Goal: Task Accomplishment & Management: Complete application form

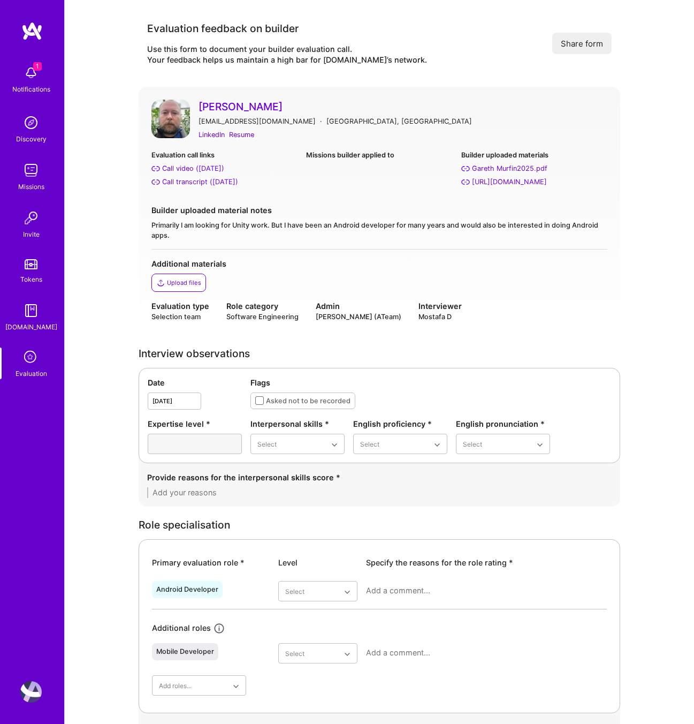
click at [274, 149] on div "Evaluation call links" at bounding box center [224, 154] width 146 height 11
click at [241, 139] on div "Resume" at bounding box center [241, 134] width 25 height 11
click at [202, 183] on div "Call transcript (Sep 04, 2025)" at bounding box center [200, 181] width 76 height 11
click at [281, 531] on div "Good" at bounding box center [297, 530] width 94 height 20
click at [402, 536] on div "Native or functionally native" at bounding box center [400, 535] width 94 height 31
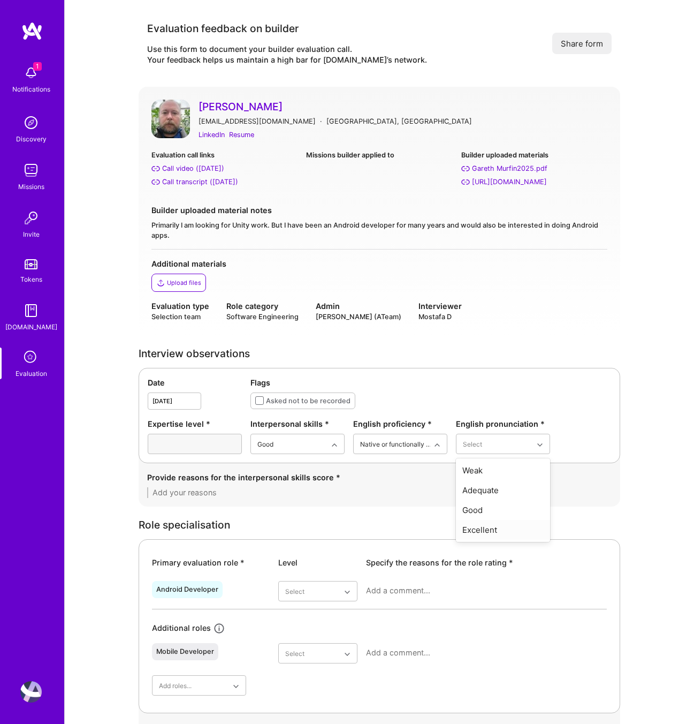
click at [492, 530] on div "Excellent" at bounding box center [503, 530] width 94 height 20
click at [189, 490] on textarea at bounding box center [379, 492] width 465 height 11
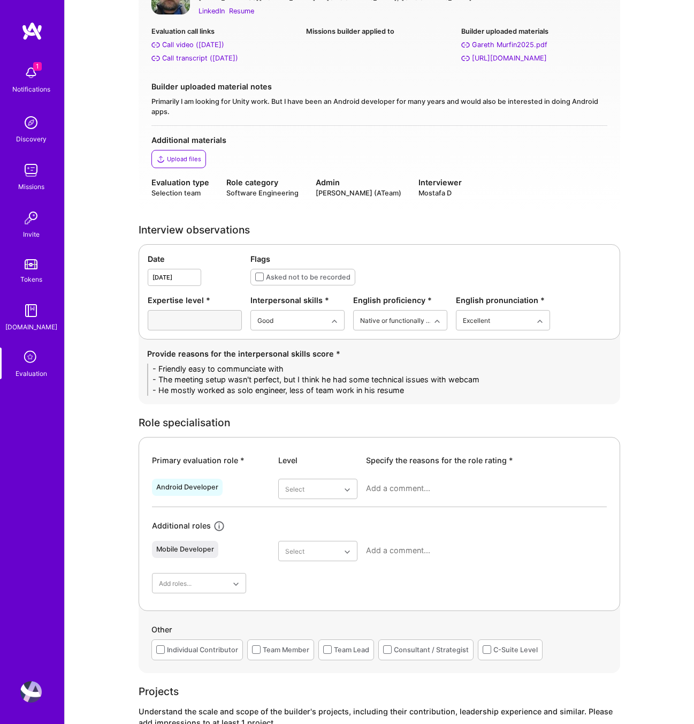
scroll to position [124, 0]
type textarea "- Friendly easy to communciate with - The meeting setup wasn't perfect, but I t…"
click at [301, 573] on div "Good" at bounding box center [317, 574] width 79 height 20
click at [391, 485] on textarea at bounding box center [486, 487] width 241 height 11
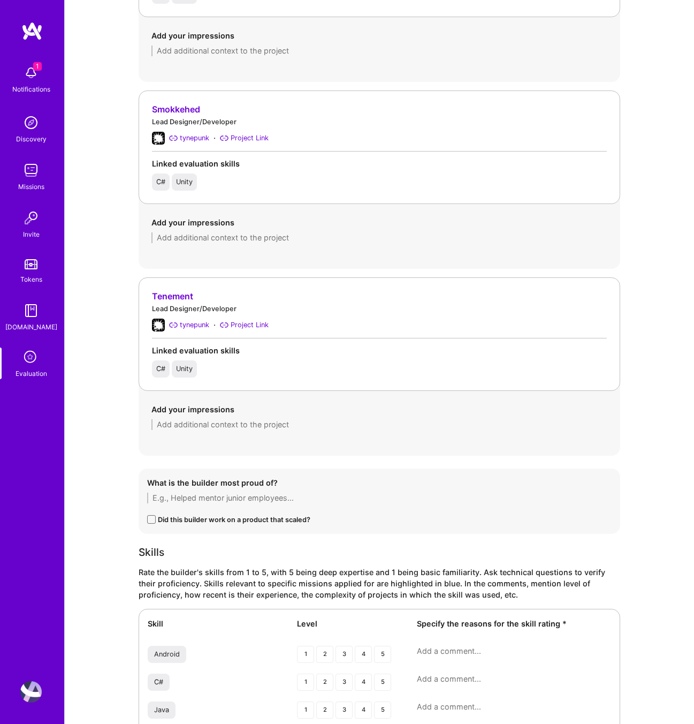
scroll to position [1588, 0]
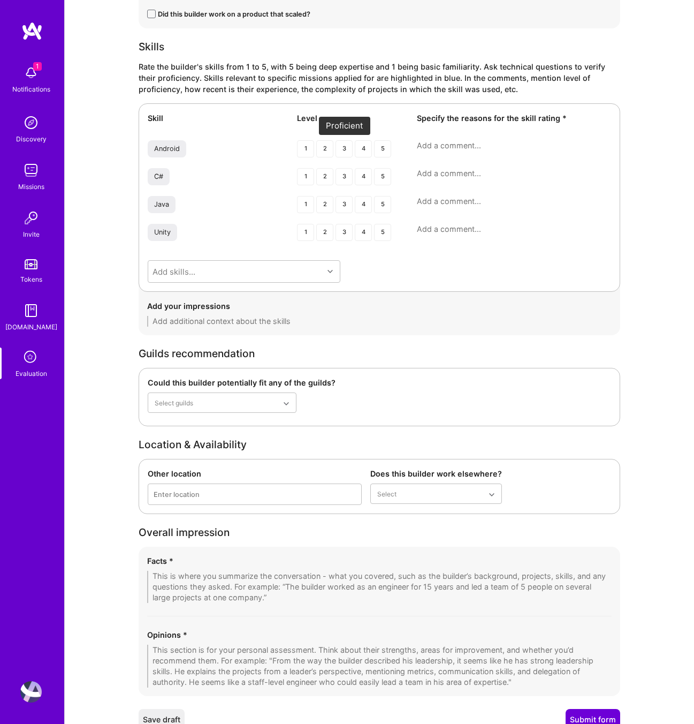
type textarea "His main abckground is game development, then he moved to deveeloping games for…"
click at [346, 148] on div "3" at bounding box center [344, 148] width 17 height 17
click at [347, 177] on div "3" at bounding box center [344, 176] width 17 height 17
click at [363, 203] on div "4" at bounding box center [363, 204] width 17 height 17
click at [368, 234] on div "4" at bounding box center [363, 232] width 17 height 17
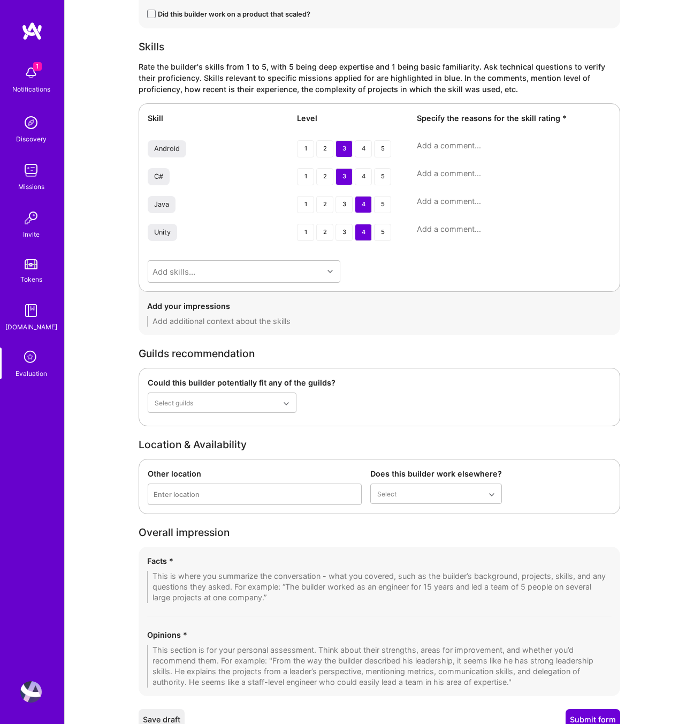
click at [437, 229] on textarea at bounding box center [514, 229] width 194 height 11
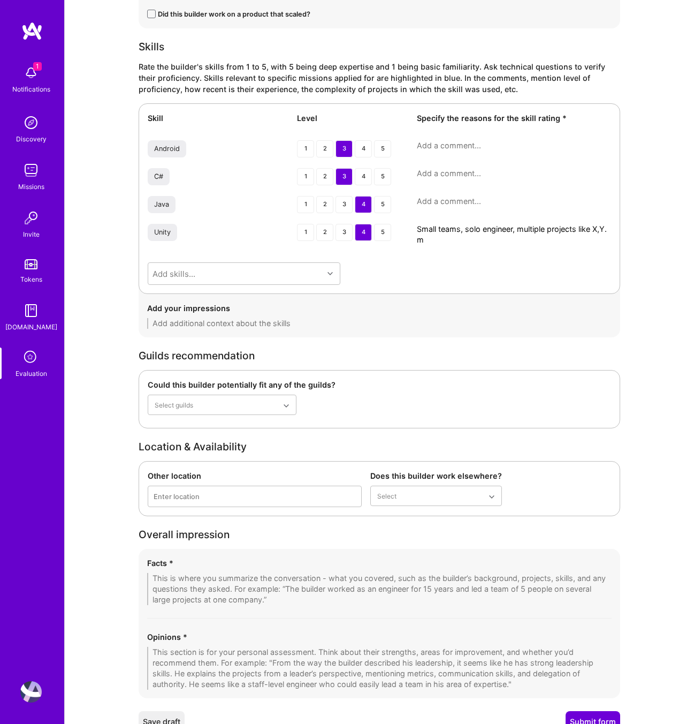
scroll to position [0, 0]
type textarea "Small teams, solo engineer, multiple projects like X,Y. mostly small products"
click at [454, 203] on textarea at bounding box center [514, 201] width 194 height 11
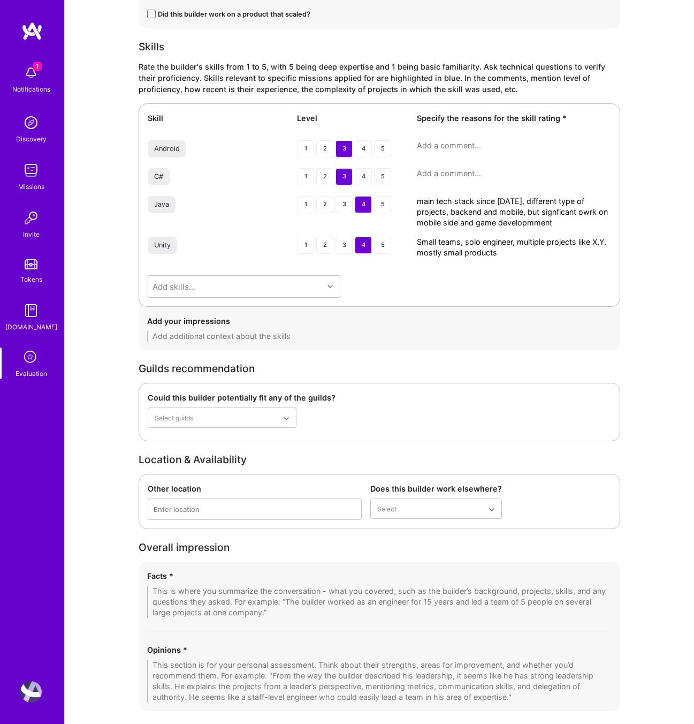
type textarea "main tech stack since 1195, different type of projects, backend and mobile, but…"
click at [454, 173] on textarea at bounding box center [514, 173] width 194 height 11
click at [340, 173] on div "3" at bounding box center [344, 176] width 17 height 17
click at [460, 144] on textarea at bounding box center [514, 145] width 194 height 11
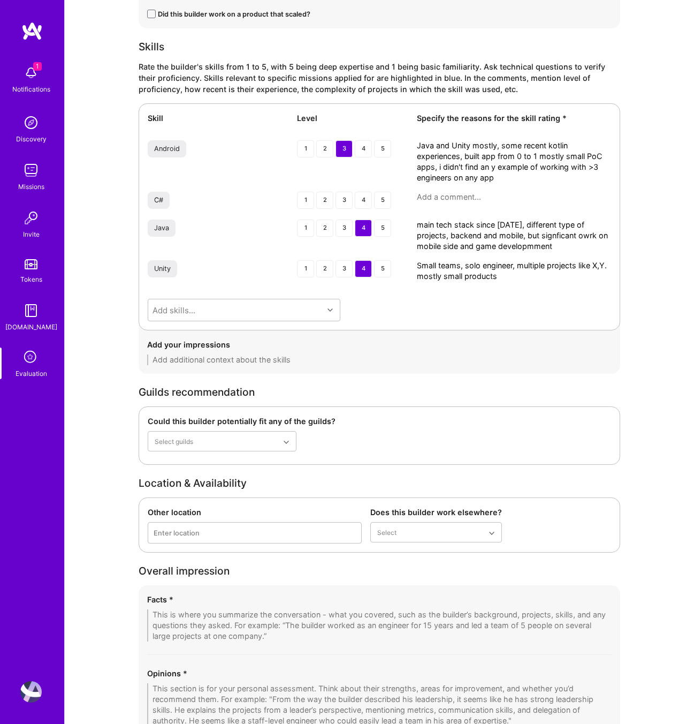
scroll to position [1672, 0]
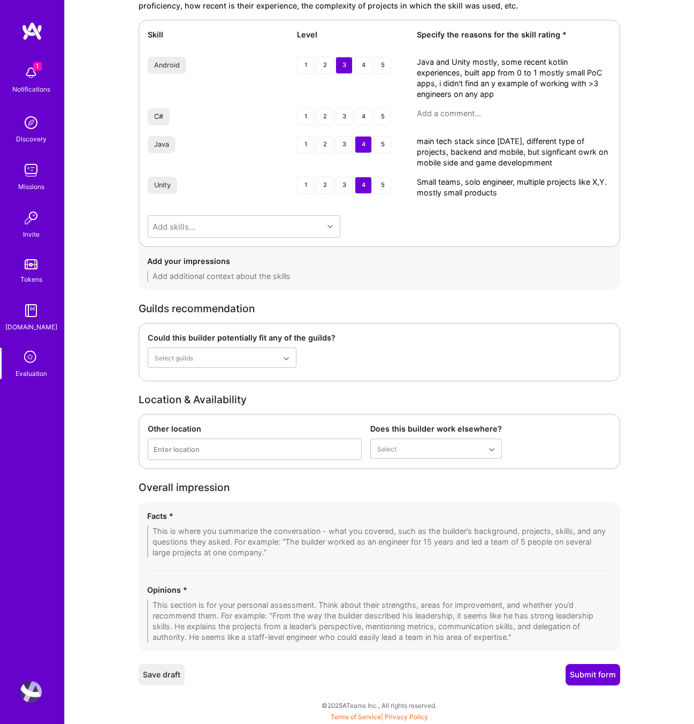
type textarea "Java and Unity mostly, some recent kotlin experiences, built app from 0 to 1 mo…"
click at [174, 603] on textarea at bounding box center [379, 620] width 465 height 43
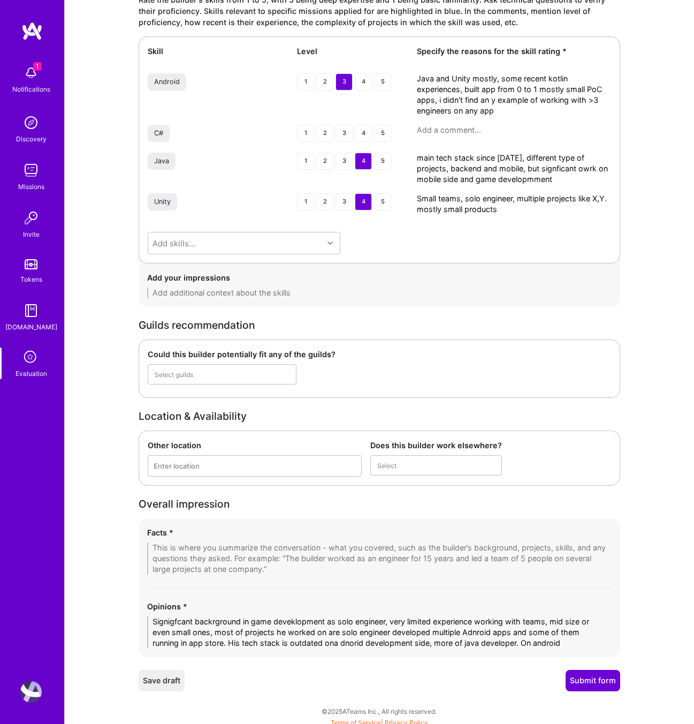
scroll to position [0, 0]
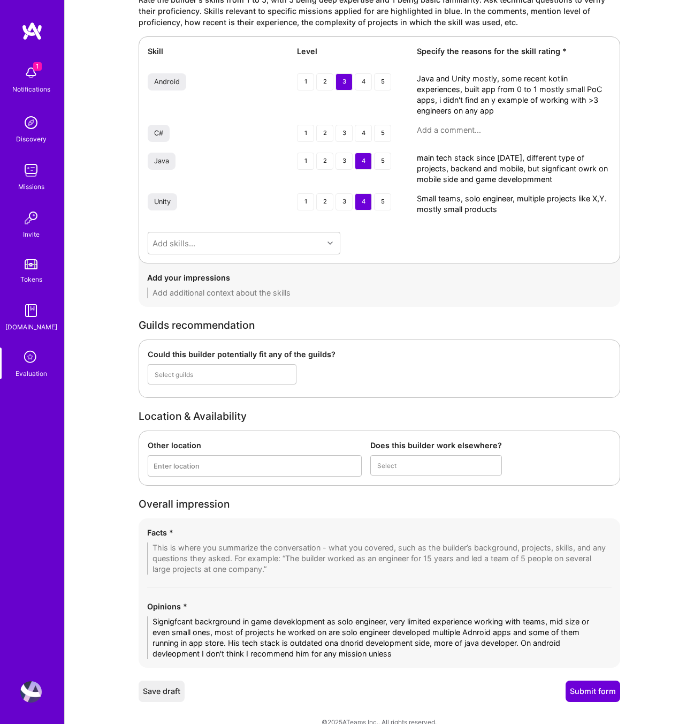
type textarea "Signigfcant backrground in game deveklopment as solo engineer, very limited exp…"
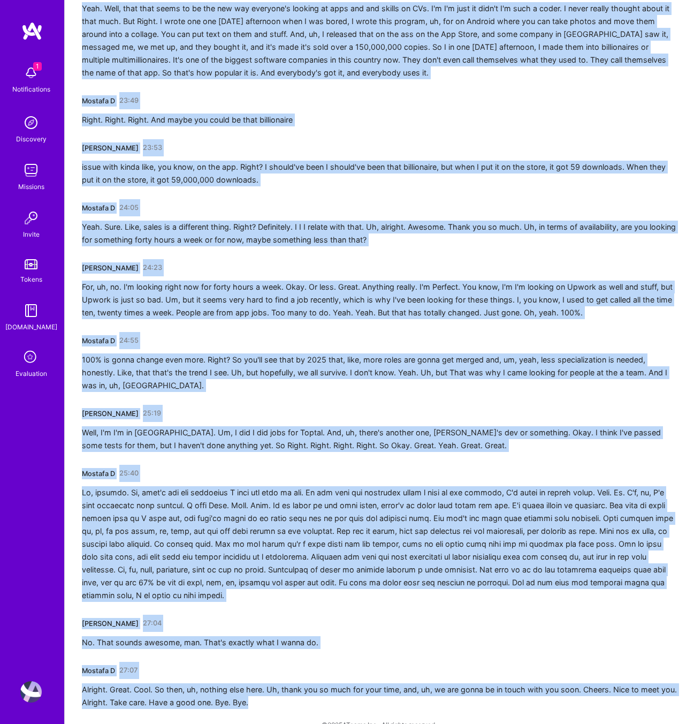
scroll to position [4087, 0]
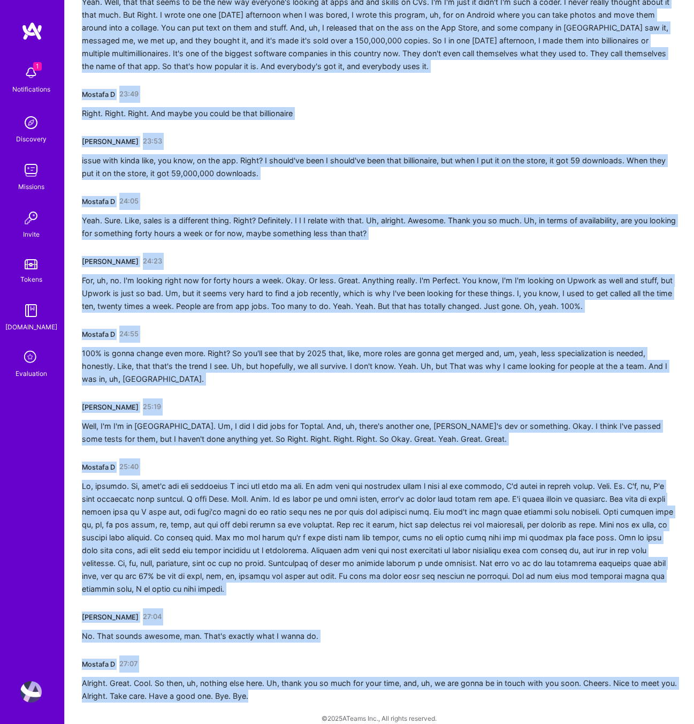
drag, startPoint x: 84, startPoint y: 188, endPoint x: 485, endPoint y: 723, distance: 668.7
copy div "[PERSON_NAME] 00:02 Hello? Hello? Mostafa D 00:04 Can you hear me? Can you hear…"
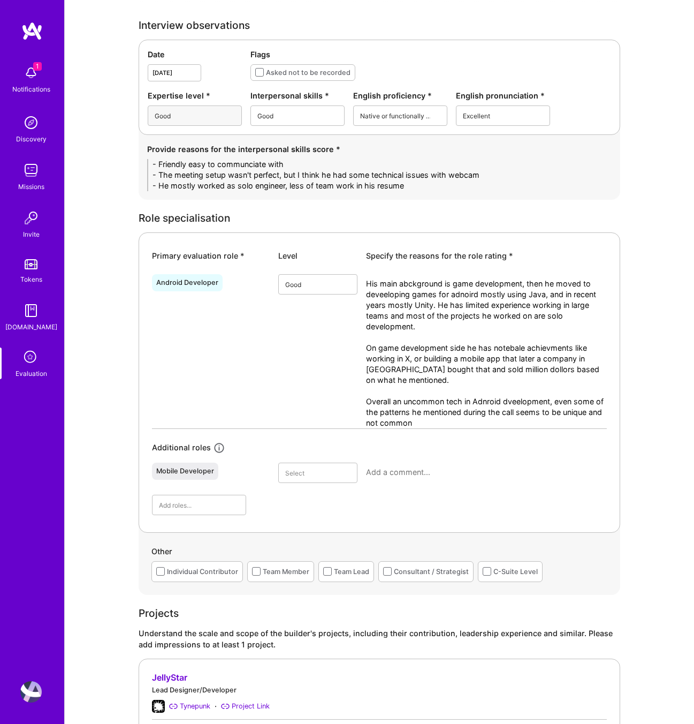
scroll to position [327, 0]
type textarea "Signigfcant backrground in game deveklopment as solo engineer, very limited exp…"
click at [411, 392] on textarea "His main abckground is game development, then he moved to deveeloping games for…" at bounding box center [486, 354] width 241 height 150
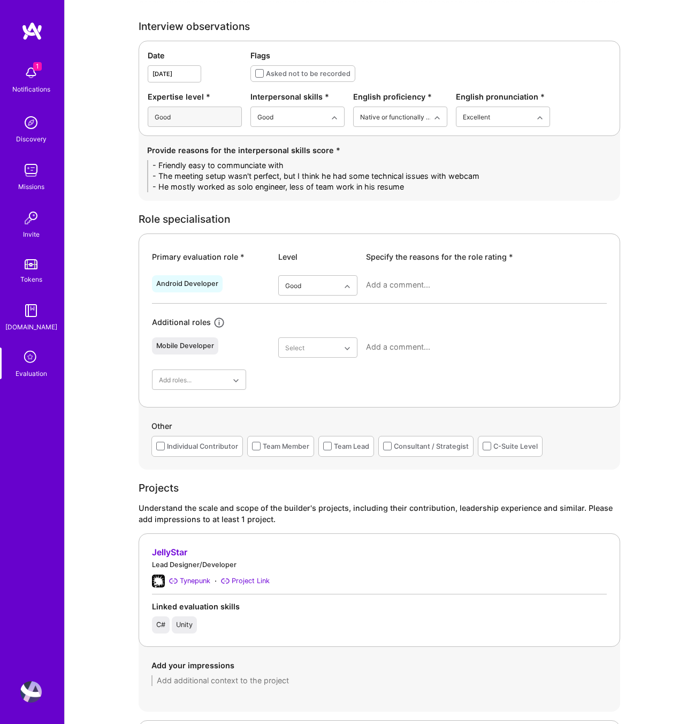
paste textarea "His main background is in game development, later transitioning into Android de…"
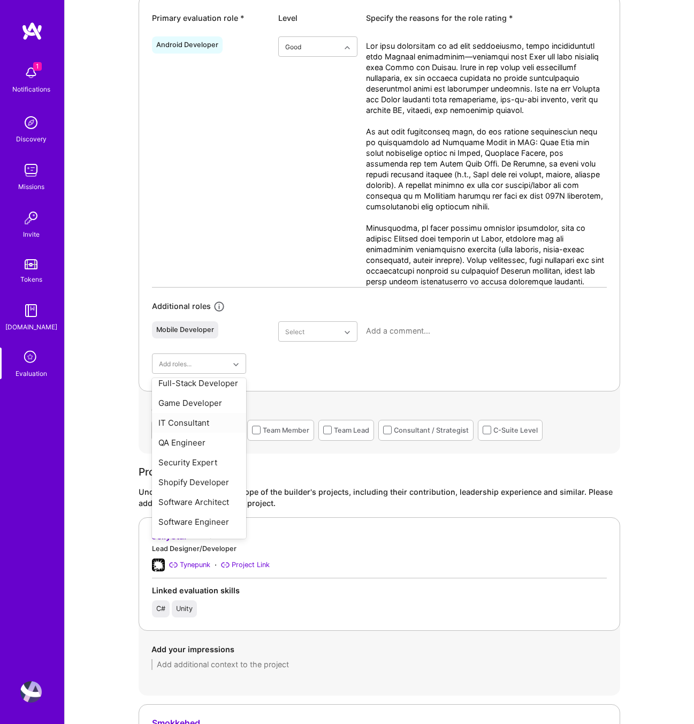
scroll to position [374, 0]
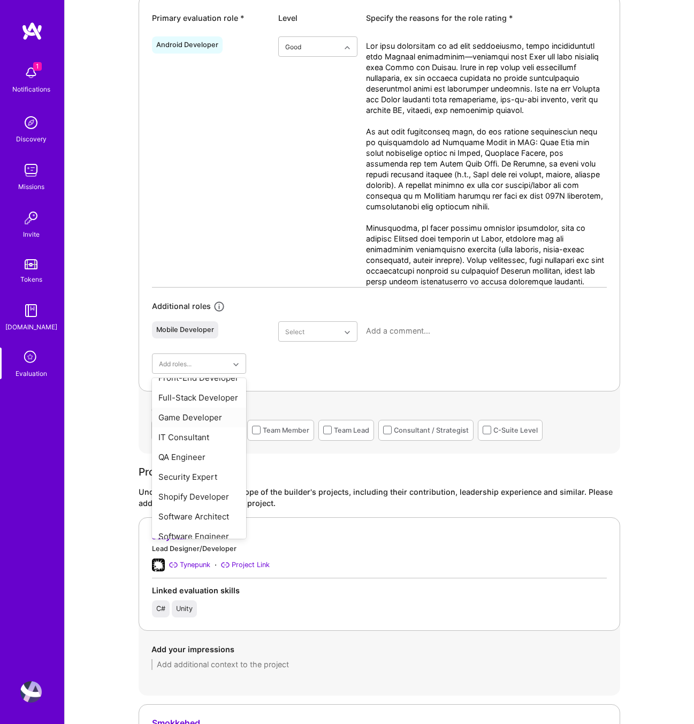
type textarea "His main background is in game development, later transitioning into Android de…"
click at [201, 407] on div "Game Developer" at bounding box center [199, 417] width 94 height 20
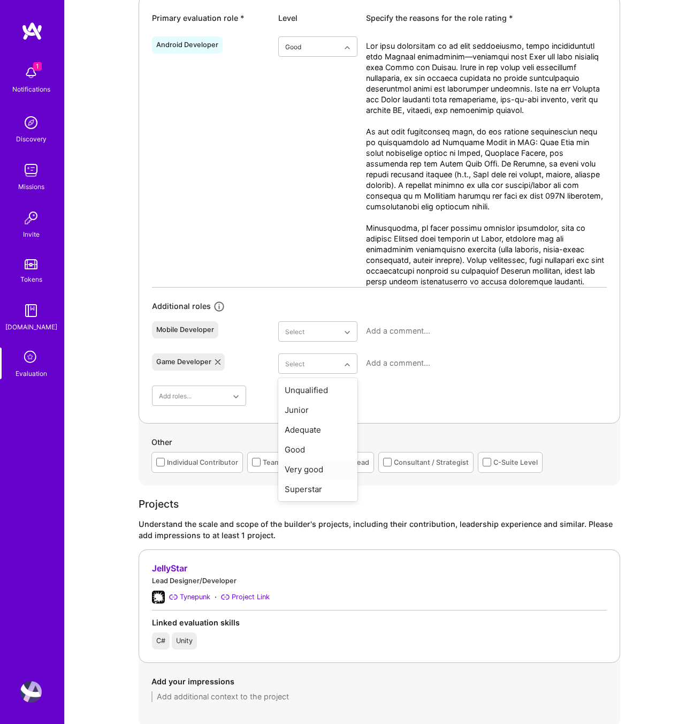
scroll to position [566, 0]
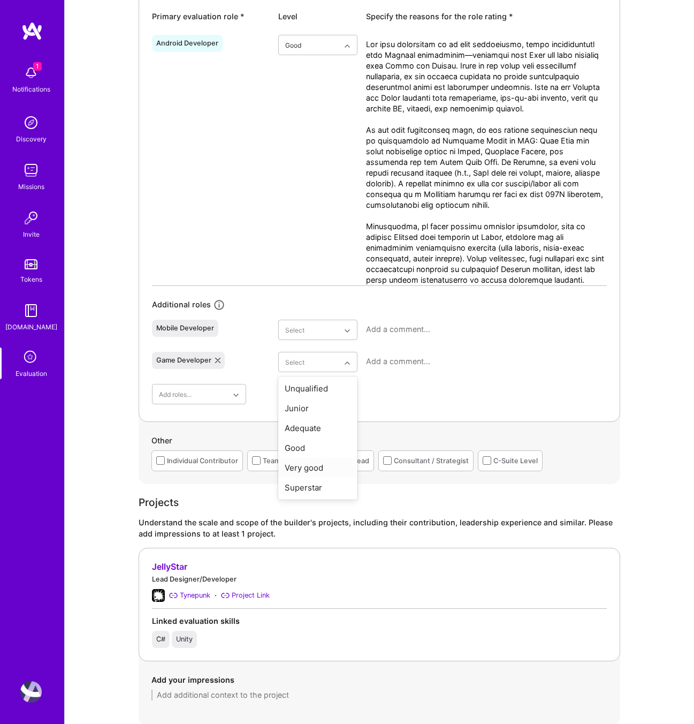
click at [305, 468] on div "Very good" at bounding box center [317, 468] width 79 height 20
click at [399, 359] on textarea at bounding box center [486, 362] width 241 height 11
paste textarea "Gareth has over 20 years of game development experience, spanning from early Am…"
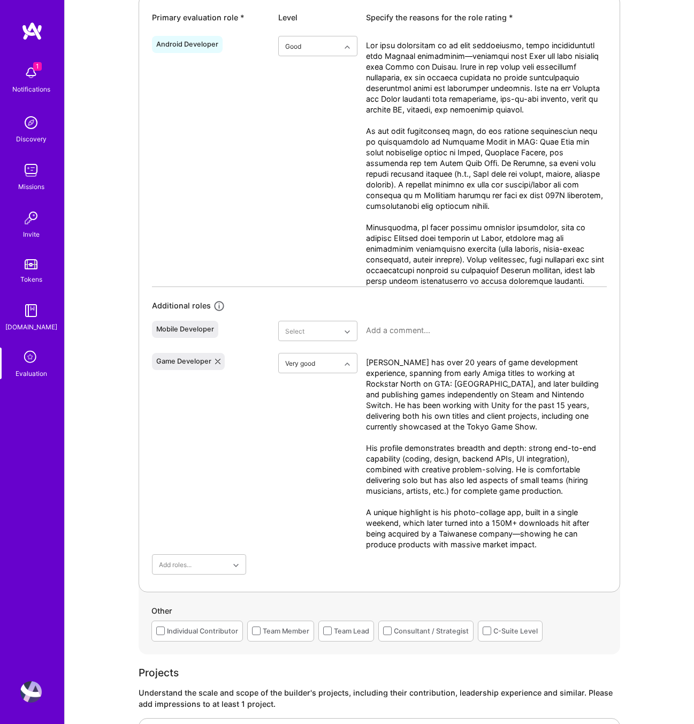
scroll to position [0, 0]
click at [366, 359] on textarea "Gareth has over 20 years of game development experience, spanning from early Am…" at bounding box center [486, 453] width 241 height 193
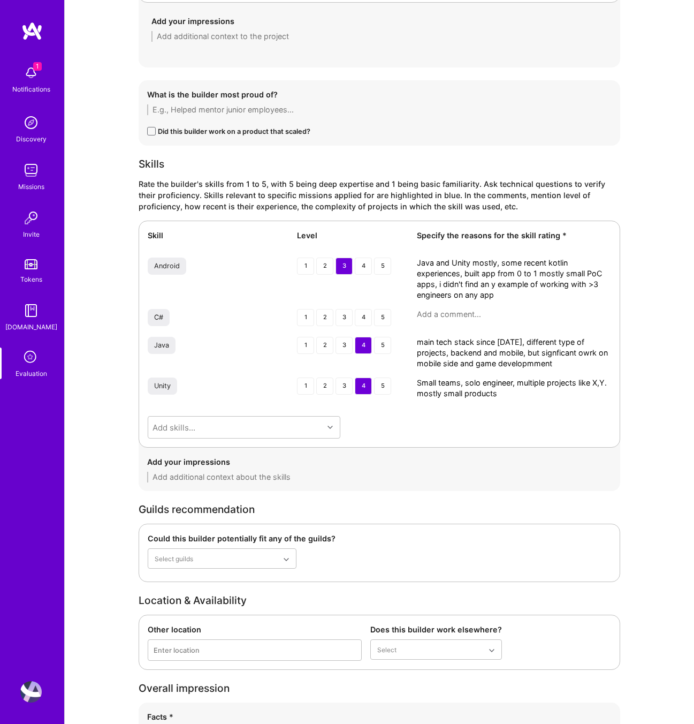
scroll to position [1980, 0]
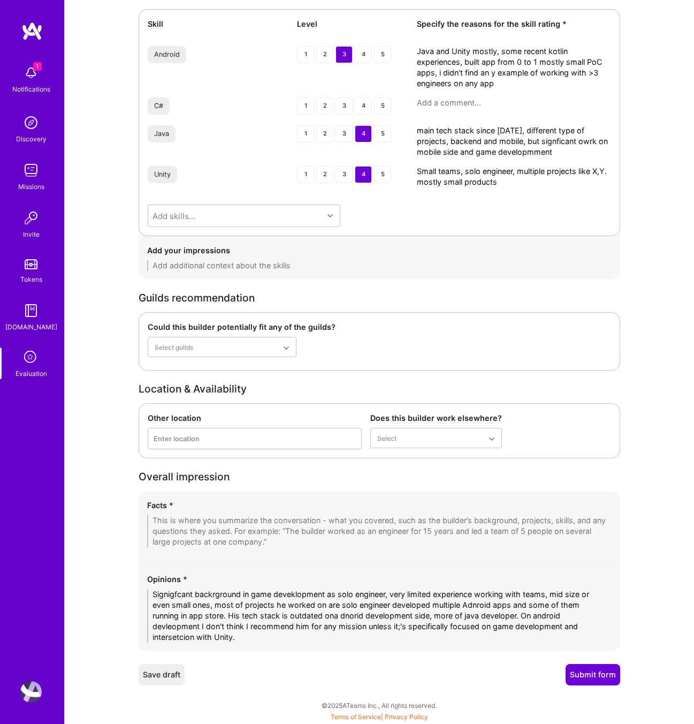
type textarea "Gareth has over 20 years of game development experience, spanning from early Am…"
click at [226, 603] on textarea "Signigfcant backrground in game deveklopment as solo engineer, very limited exp…" at bounding box center [379, 616] width 465 height 54
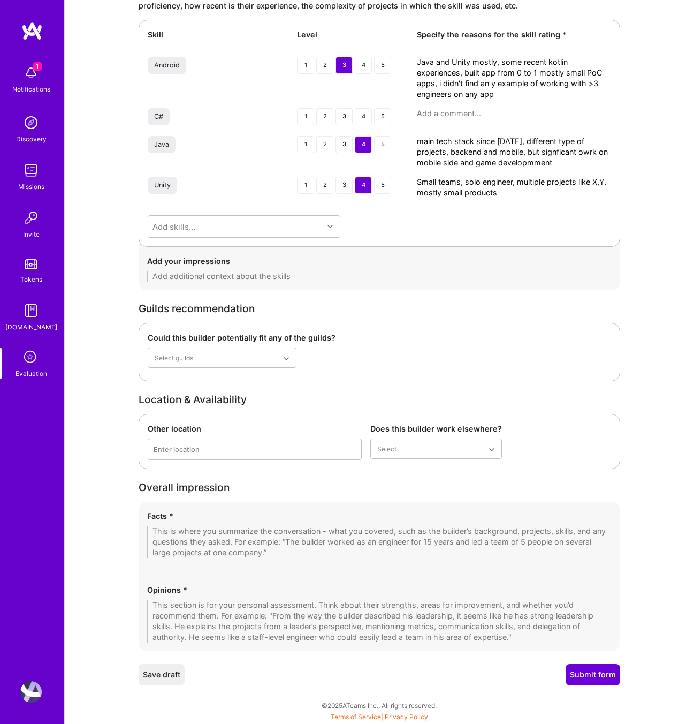
scroll to position [1969, 0]
paste textarea "Gareth has a strong background in game development, mainly as a solo engineer, …"
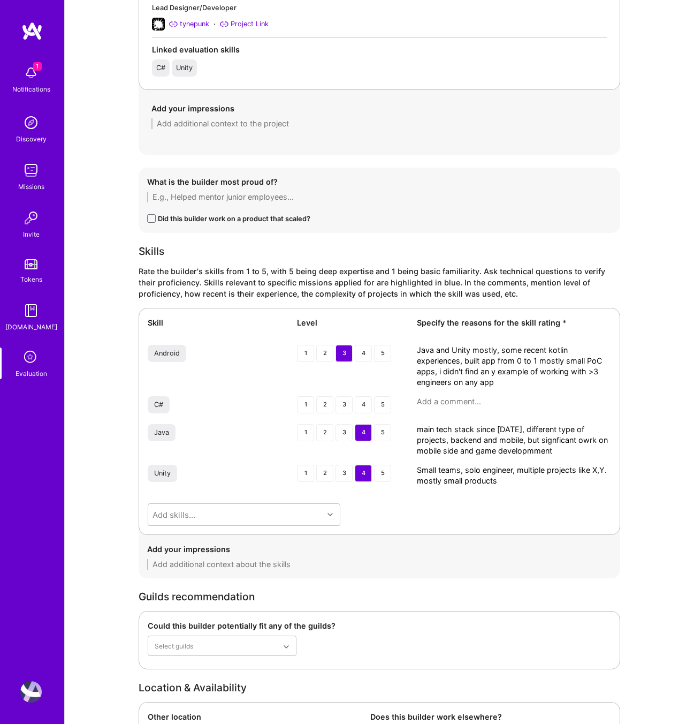
scroll to position [1661, 0]
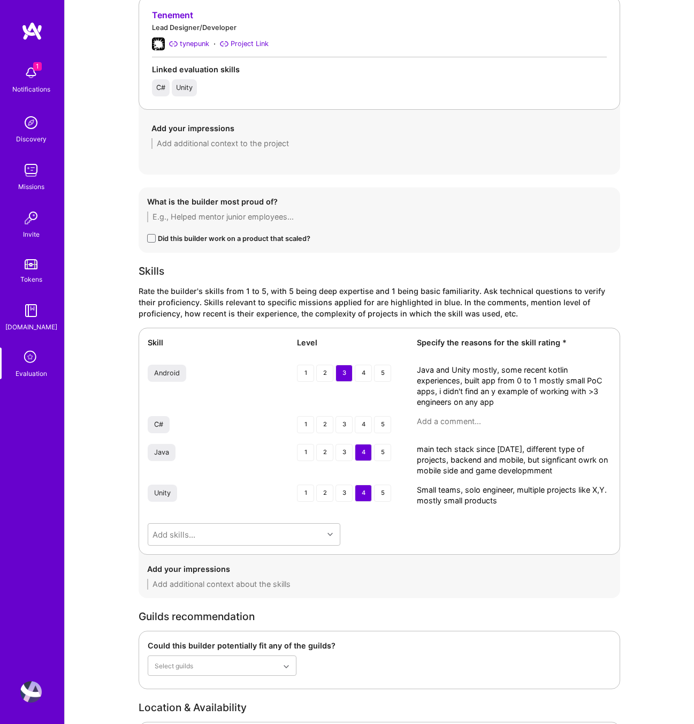
type textarea "Gareth has a strong background in game development, mainly as a solo engineer, …"
click at [505, 383] on textarea "Java and Unity mostly, some recent kotlin experiences, built app from 0 to 1 mo…" at bounding box center [514, 385] width 194 height 43
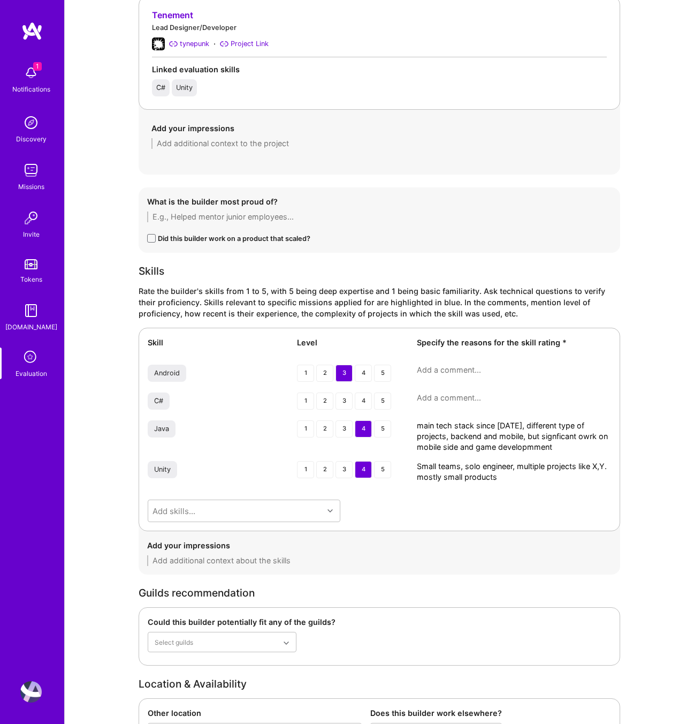
paste textarea "Worked mainly with Java and Unity, with some recent Kotlin exposure. Built apps…"
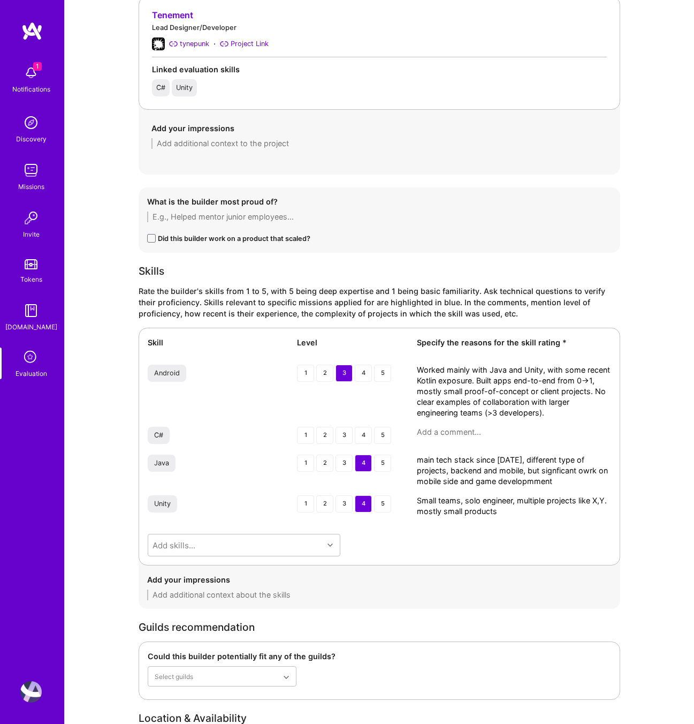
type textarea "Worked mainly with Java and Unity, with some recent Kotlin exposure. Built apps…"
click at [527, 481] on textarea "main tech stack since 1195, different type of projects, backend and mobile, but…" at bounding box center [514, 470] width 194 height 32
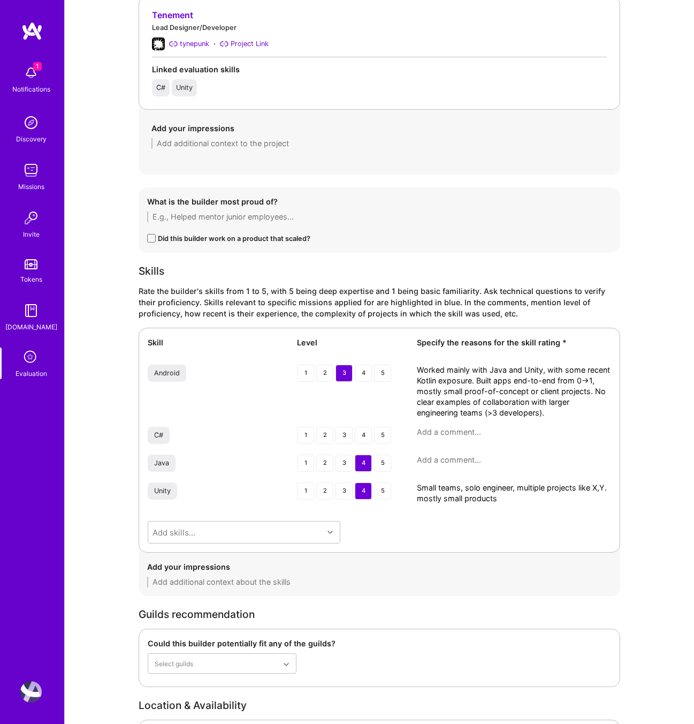
paste textarea "Core stack since the late 1990s, applied across backend, mobile, and game devel…"
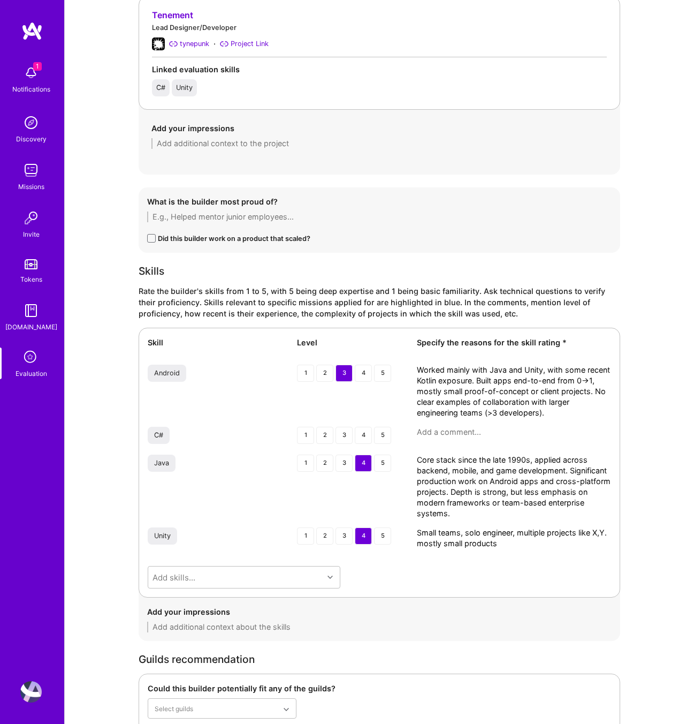
type textarea "Core stack since the late 1990s, applied across backend, mobile, and game devel…"
click at [480, 537] on textarea "Small teams, solo engineer, multiple projects like X,Y. mostly small products" at bounding box center [514, 537] width 194 height 21
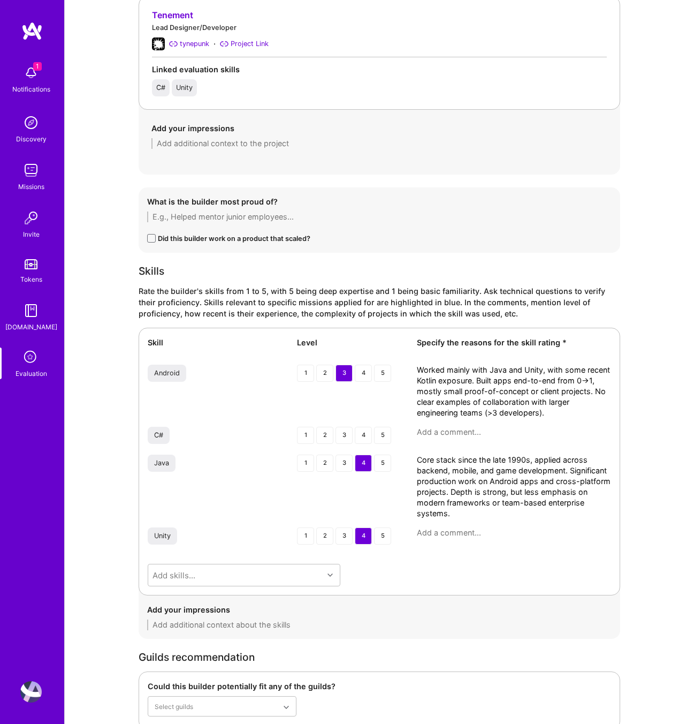
paste textarea "Main framework for the past 15+ years, covering a wide range of game and app de…"
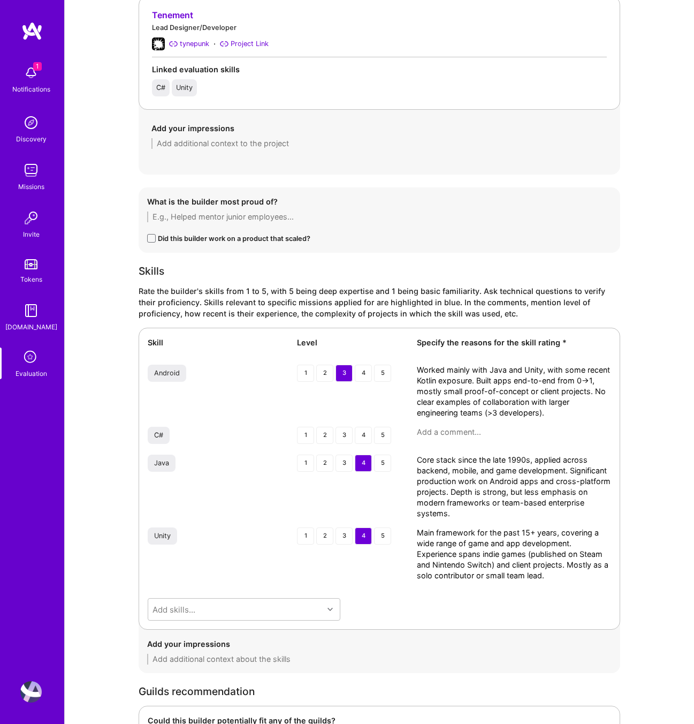
scroll to position [2044, 0]
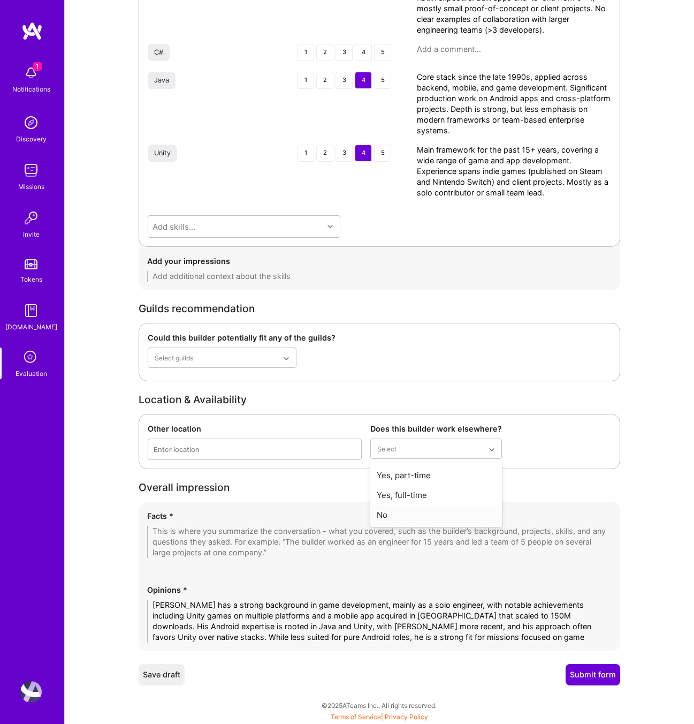
type textarea "Main framework for the past 15+ years, covering a wide range of game and app de…"
click at [406, 511] on div "No" at bounding box center [436, 515] width 132 height 20
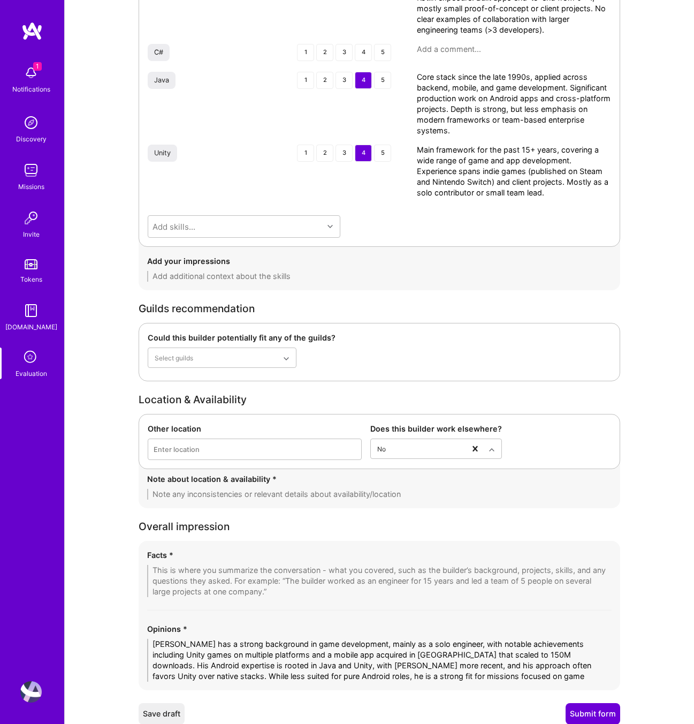
click at [269, 492] on textarea at bounding box center [379, 494] width 465 height 11
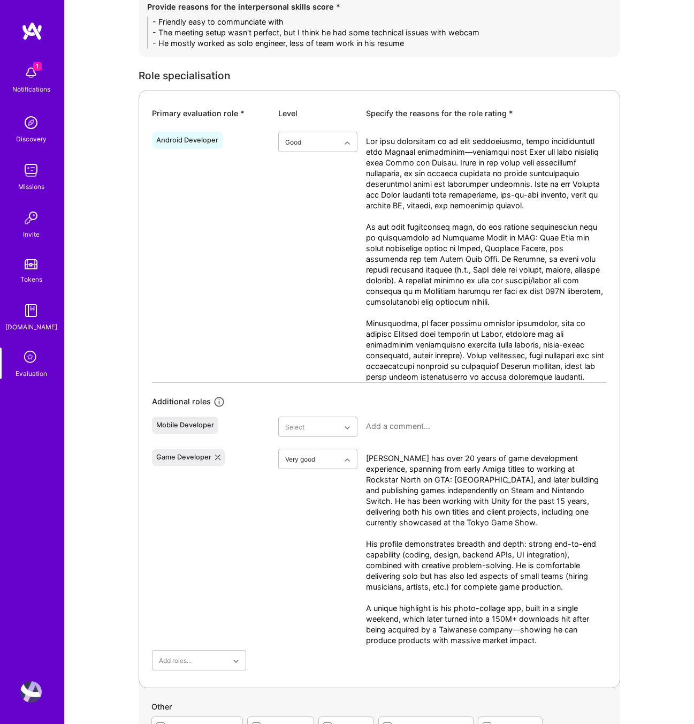
scroll to position [0, 0]
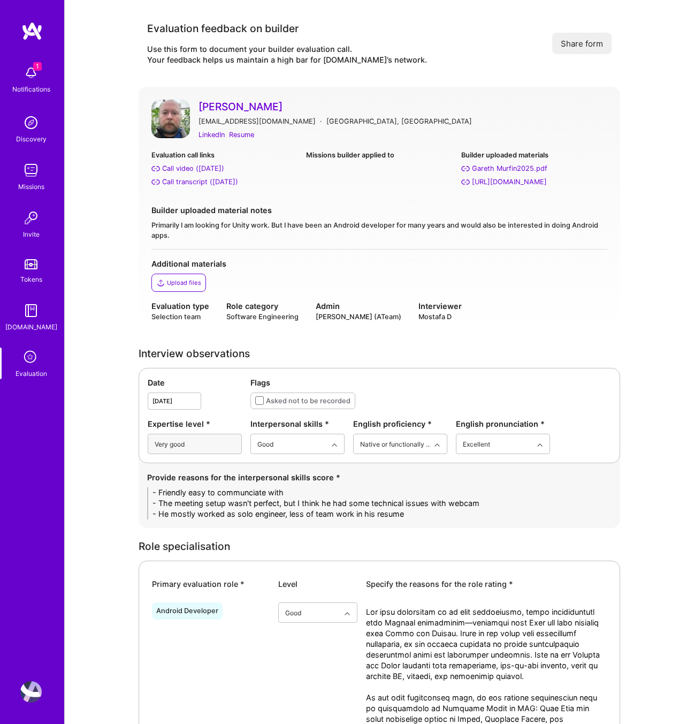
type textarea "- He's looking for 40hr actively"
click at [285, 497] on textarea "- Friendly easy to communciate with - The meeting setup wasn't perfect, but I t…" at bounding box center [379, 503] width 465 height 32
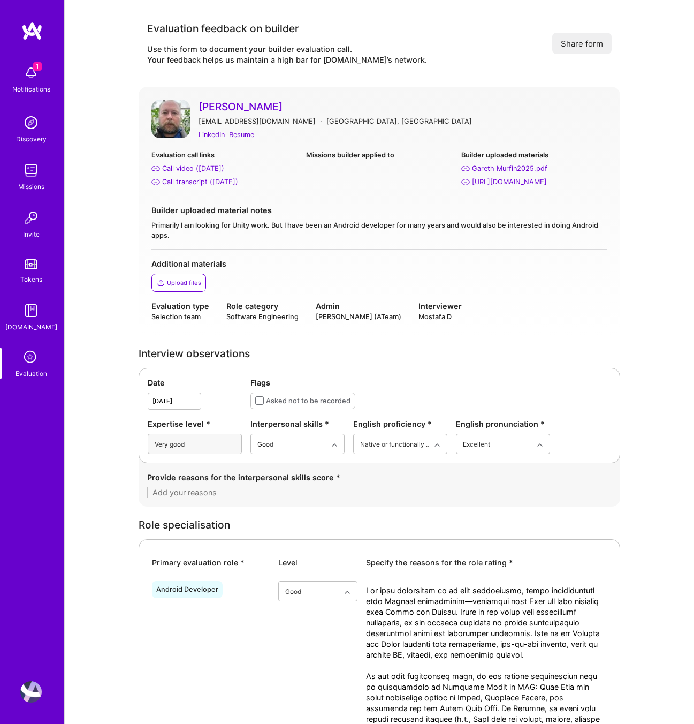
paste textarea "• Friendly and easy to communicate with, kept the call pleasant. • Some technic…"
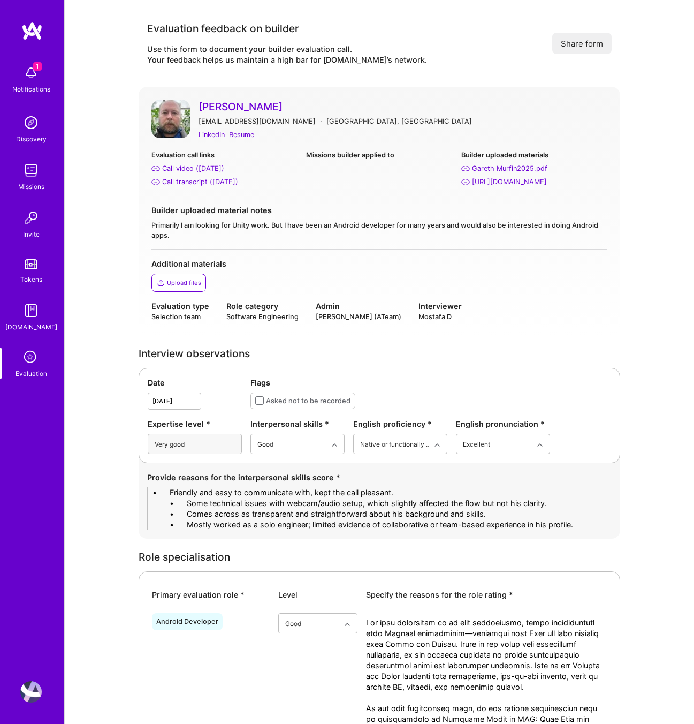
drag, startPoint x: 186, startPoint y: 490, endPoint x: 111, endPoint y: 493, distance: 74.5
drag, startPoint x: 188, startPoint y: 499, endPoint x: 139, endPoint y: 501, distance: 49.8
click at [139, 501] on div "Provide reasons for the interpersonal skills score * - Friendly and easy to com…" at bounding box center [380, 500] width 482 height 75
drag, startPoint x: 187, startPoint y: 514, endPoint x: 114, endPoint y: 511, distance: 72.8
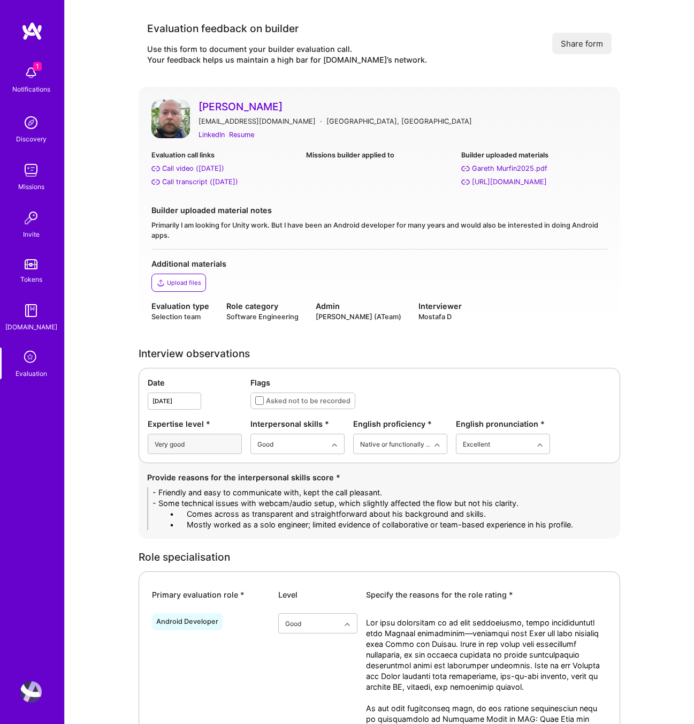
drag, startPoint x: 185, startPoint y: 525, endPoint x: 132, endPoint y: 525, distance: 53.0
drag, startPoint x: 452, startPoint y: 504, endPoint x: 565, endPoint y: 503, distance: 112.9
click at [565, 503] on textarea "- Friendly and easy to communicate with, kept the call pleasant. - Some technic…" at bounding box center [379, 508] width 465 height 43
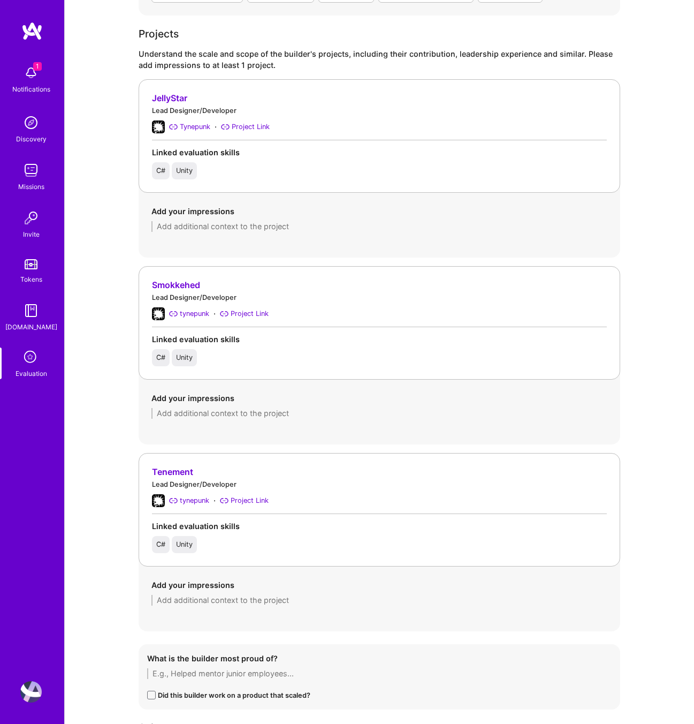
scroll to position [1217, 0]
type textarea "- Friendly and easy to communicate with, kept the call pleasant. - Some technic…"
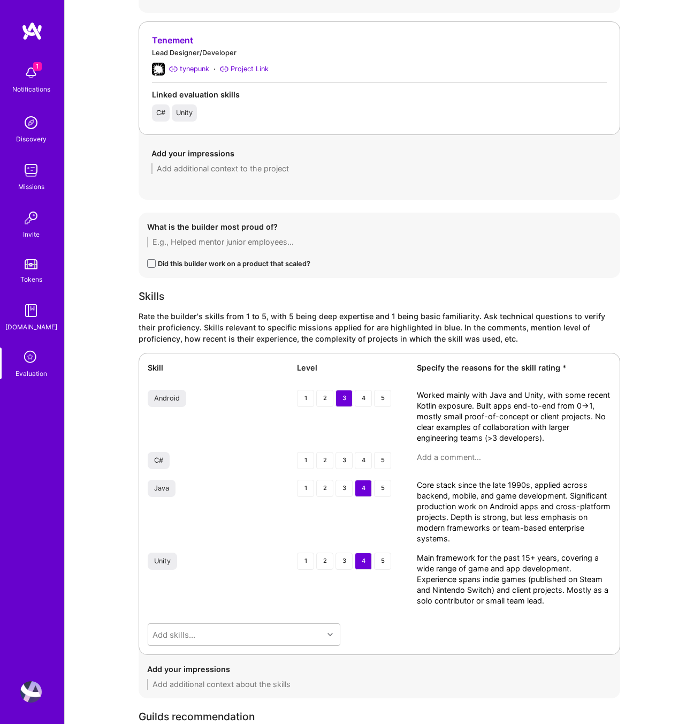
scroll to position [1542, 0]
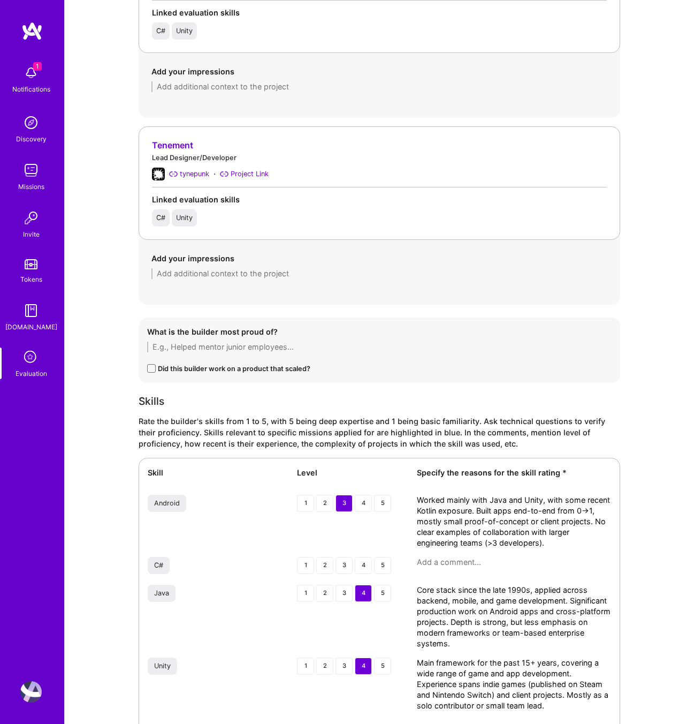
click at [189, 272] on textarea at bounding box center [379, 273] width 456 height 11
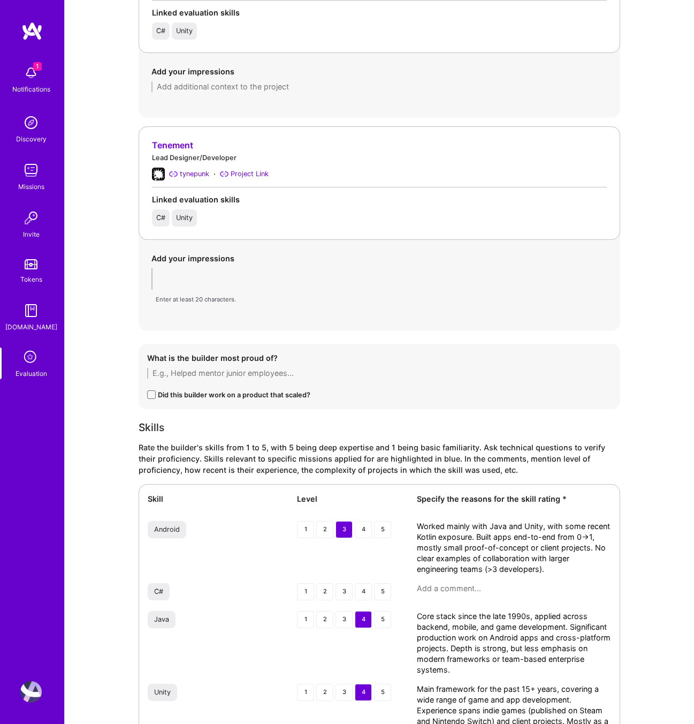
paste textarea "An Android app Gareth designed and built entirely on his own, using Unity inste…"
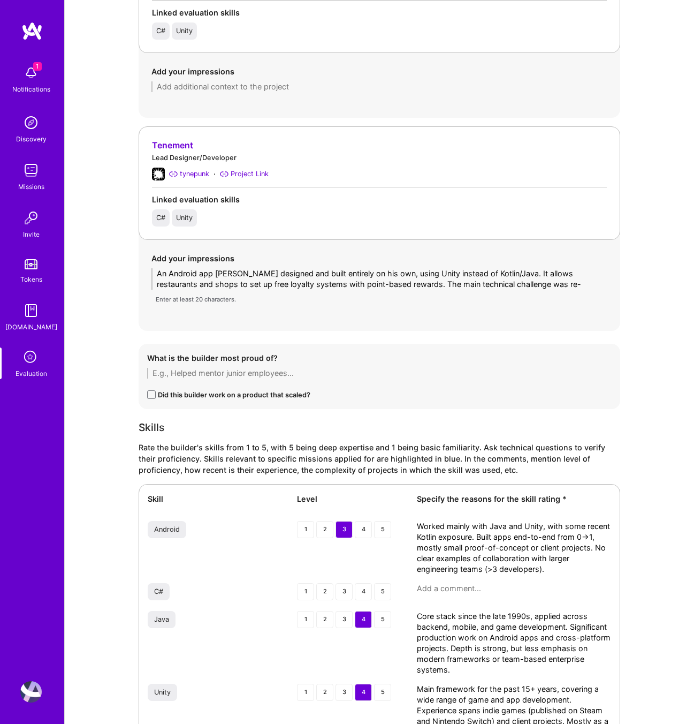
scroll to position [0, 0]
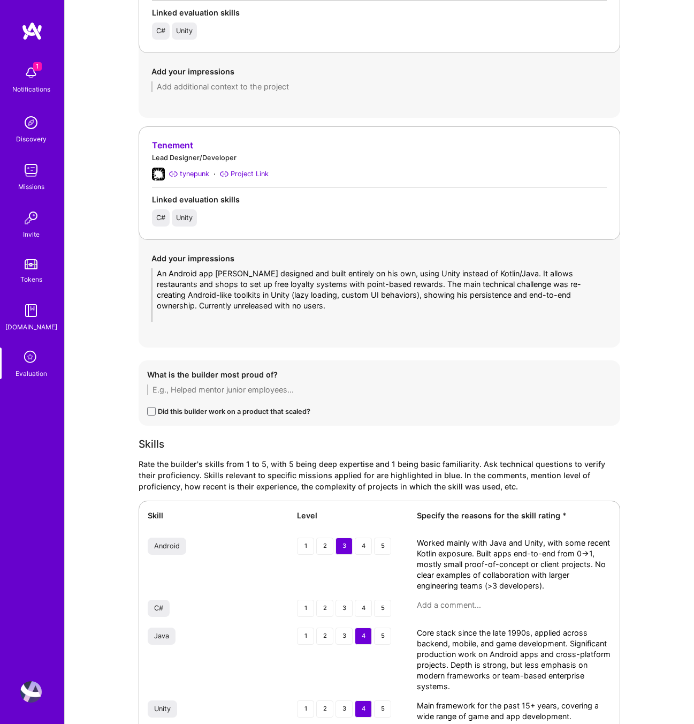
click at [194, 271] on textarea "An Android app Gareth designed and built entirely on his own, using Unity inste…" at bounding box center [379, 295] width 456 height 54
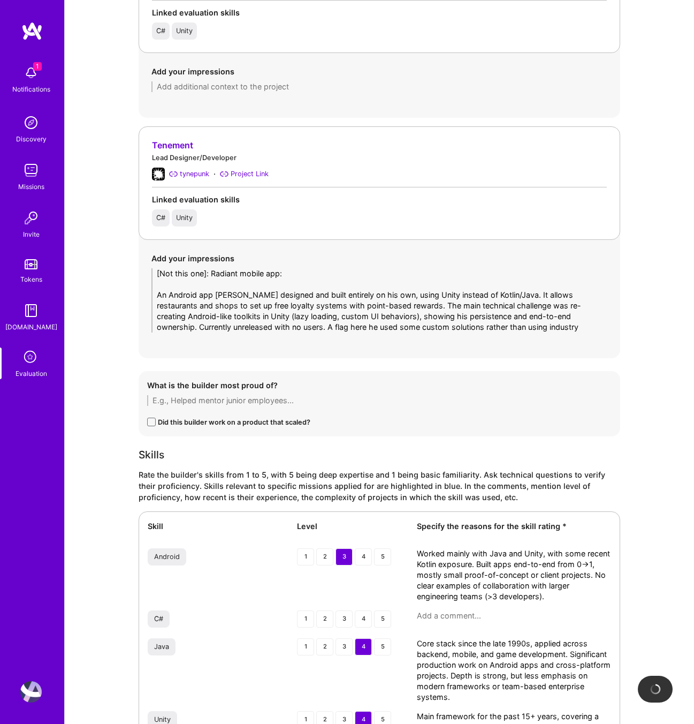
scroll to position [2147, 0]
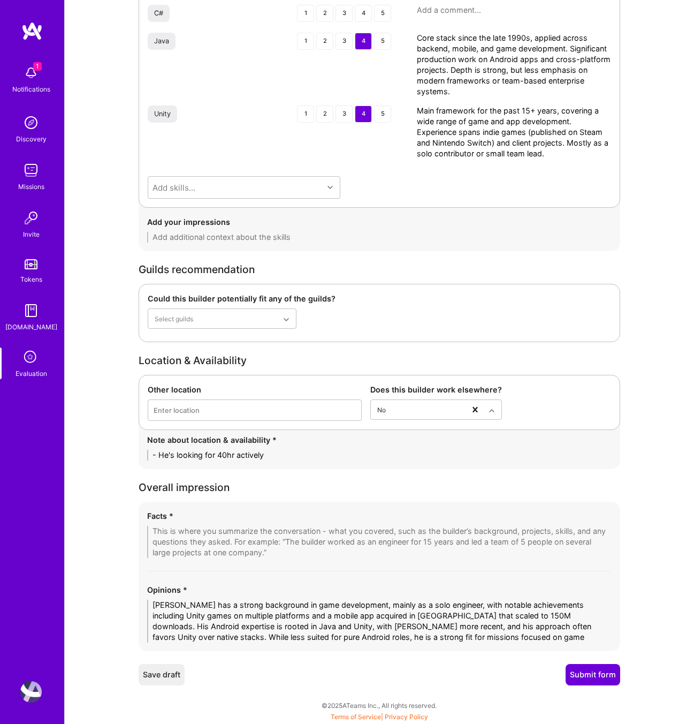
type textarea "[Not this one]: Radiant mobile app: An Android app Gareth designed and built en…"
click at [175, 534] on textarea at bounding box center [379, 542] width 465 height 32
paste textarea "1. Career Background & Focus Gareth has a long career spanning game development…"
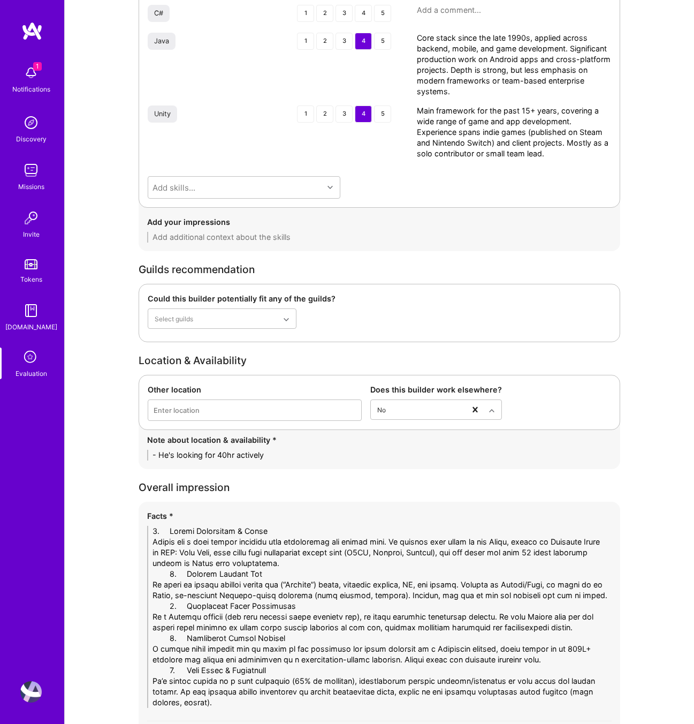
scroll to position [0, 0]
drag, startPoint x: 187, startPoint y: 529, endPoint x: 86, endPoint y: 532, distance: 101.2
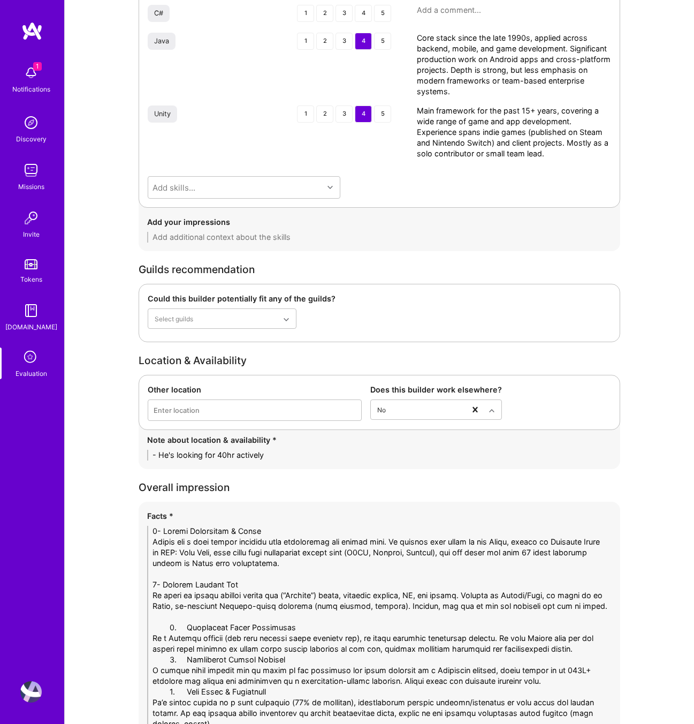
drag, startPoint x: 185, startPoint y: 625, endPoint x: 117, endPoint y: 622, distance: 67.5
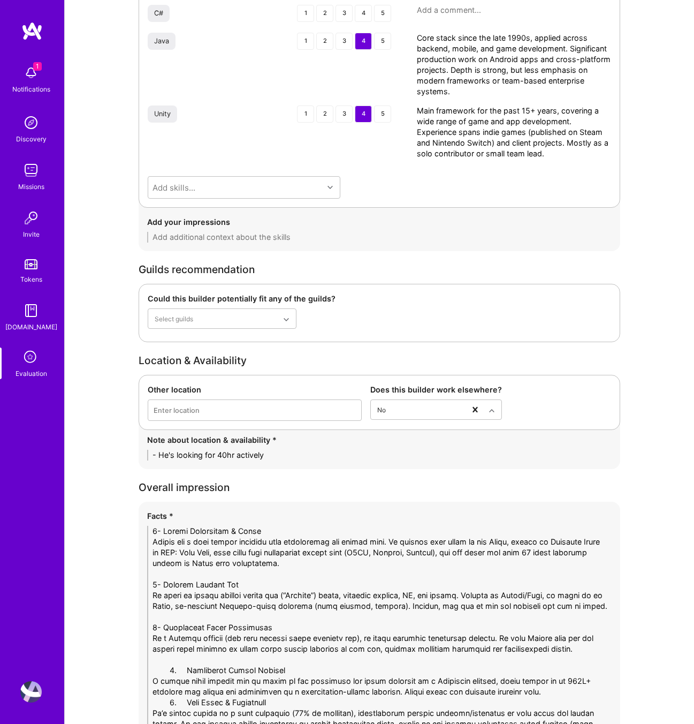
drag, startPoint x: 388, startPoint y: 651, endPoint x: 550, endPoint y: 667, distance: 162.4
click at [550, 667] on textarea at bounding box center [379, 633] width 465 height 214
click at [576, 662] on textarea at bounding box center [379, 633] width 465 height 214
drag, startPoint x: 564, startPoint y: 651, endPoint x: 392, endPoint y: 651, distance: 171.8
click at [392, 651] on textarea at bounding box center [379, 633] width 465 height 214
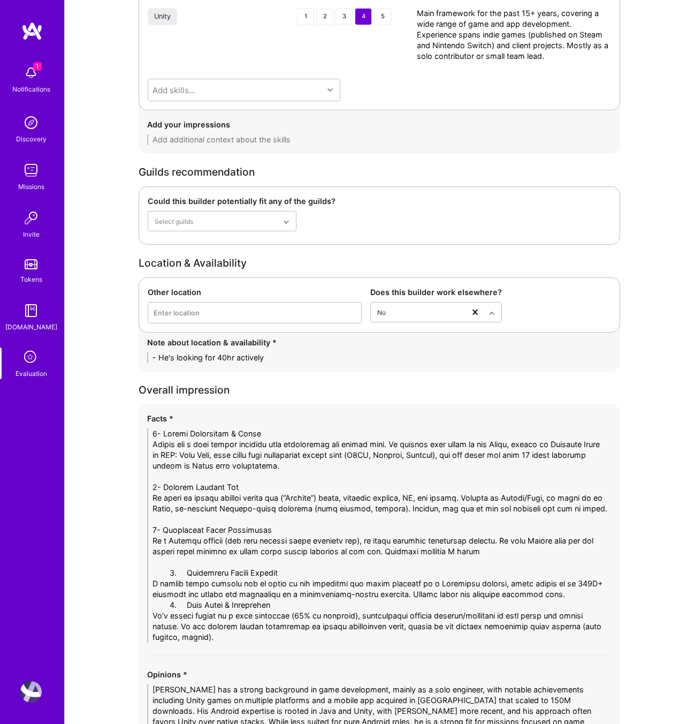
scroll to position [2249, 0]
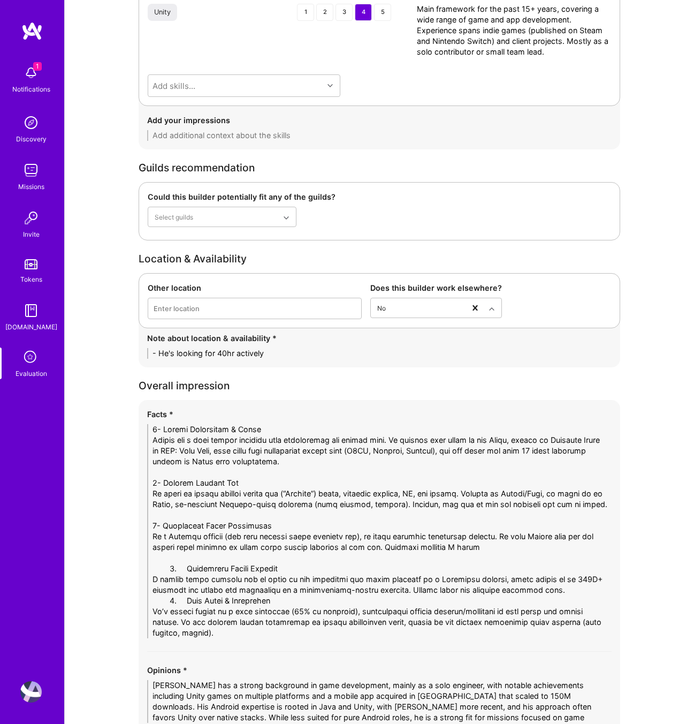
drag, startPoint x: 185, startPoint y: 566, endPoint x: 110, endPoint y: 568, distance: 75.5
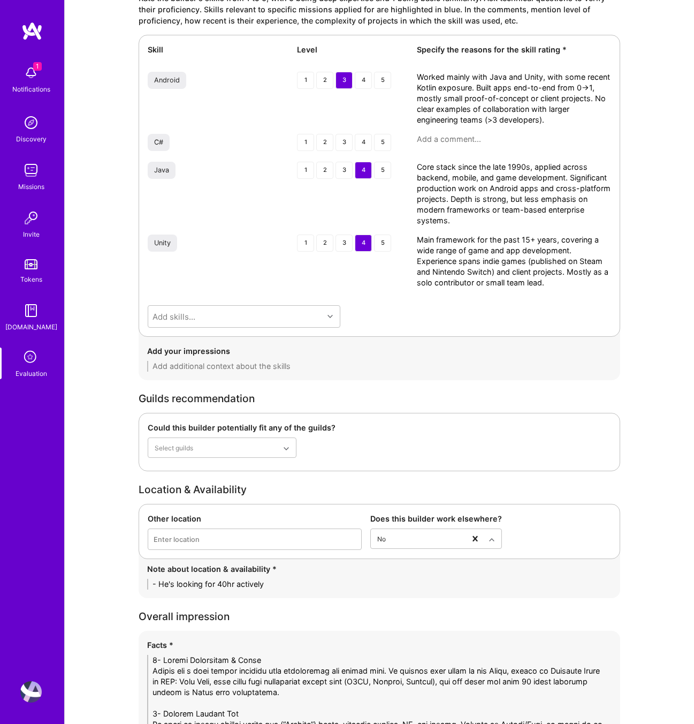
scroll to position [2340, 0]
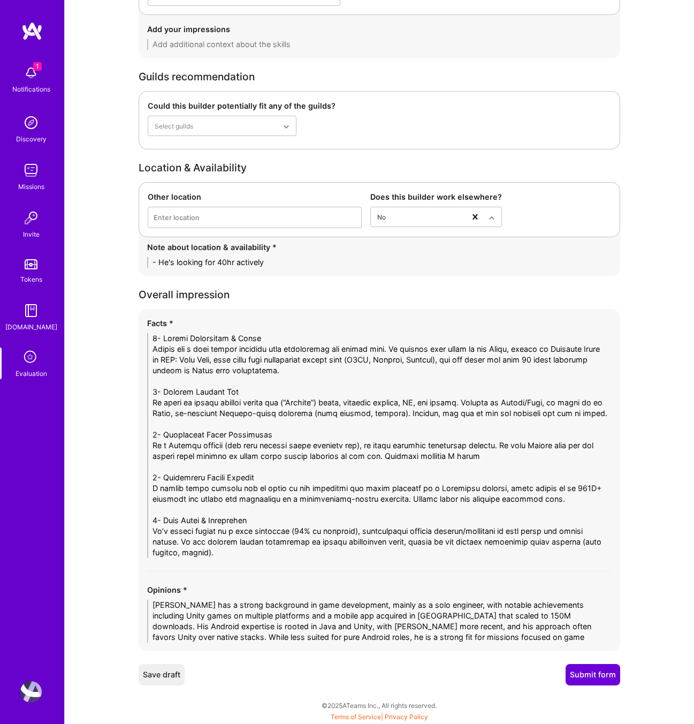
type textarea "1- Career Background & Focus Gareth has a long career spanning game development…"
click at [591, 666] on button "Submit form" at bounding box center [593, 674] width 55 height 21
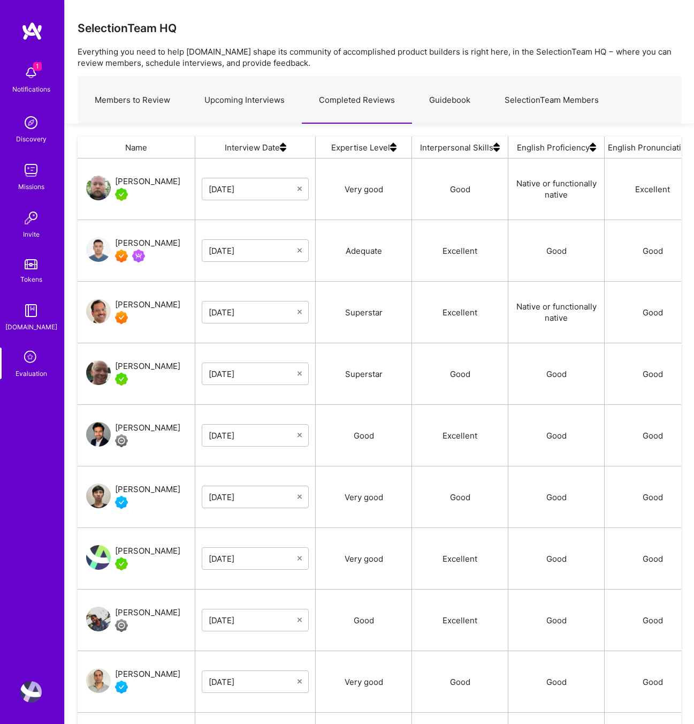
scroll to position [611, 604]
click at [134, 181] on div "[PERSON_NAME]" at bounding box center [147, 181] width 65 height 13
click at [247, 102] on link "Upcoming Interviews" at bounding box center [244, 100] width 115 height 47
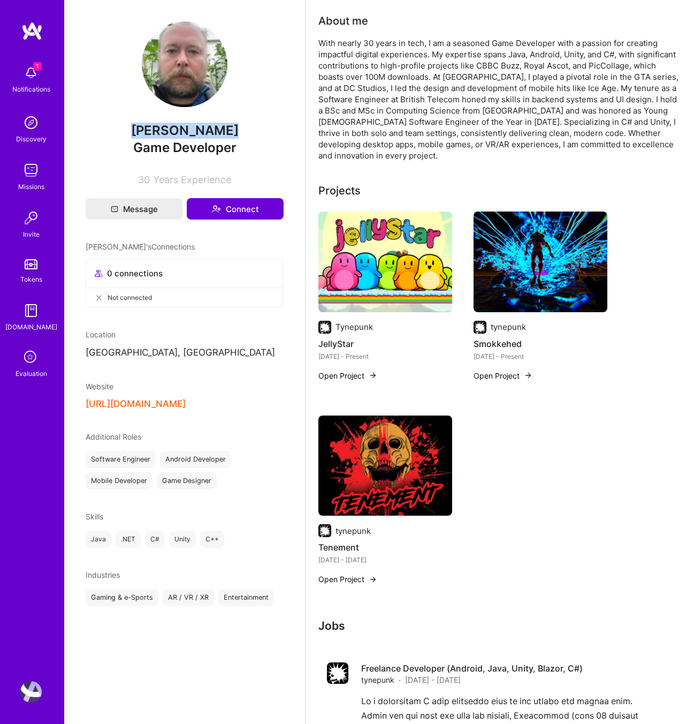
drag, startPoint x: 225, startPoint y: 133, endPoint x: 127, endPoint y: 131, distance: 98.0
click at [127, 131] on span "[PERSON_NAME]" at bounding box center [185, 131] width 198 height 16
copy span "[PERSON_NAME]"
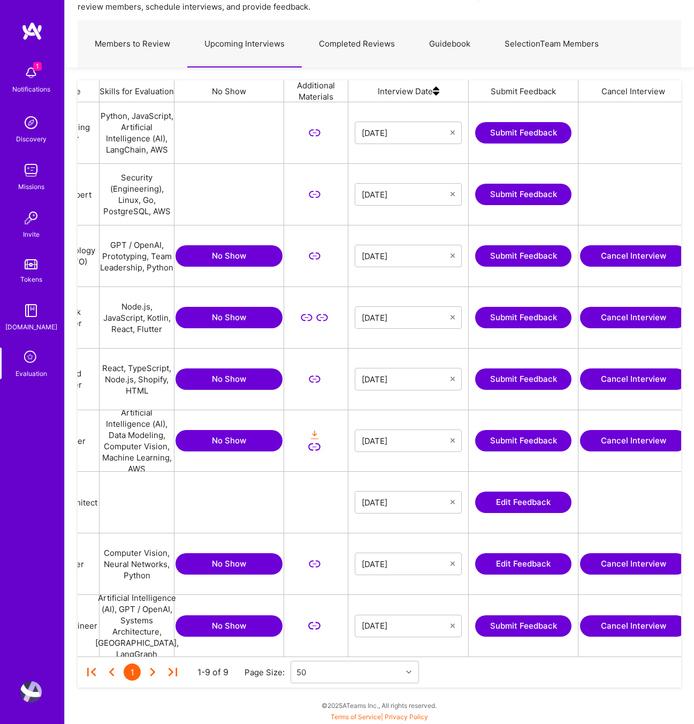
scroll to position [0, 250]
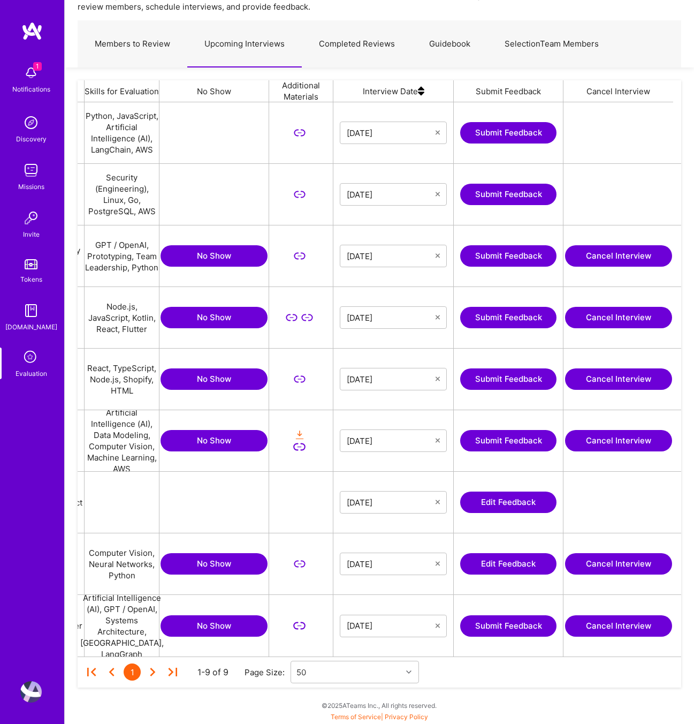
click at [530, 508] on button "Edit Feedback" at bounding box center [508, 501] width 96 height 21
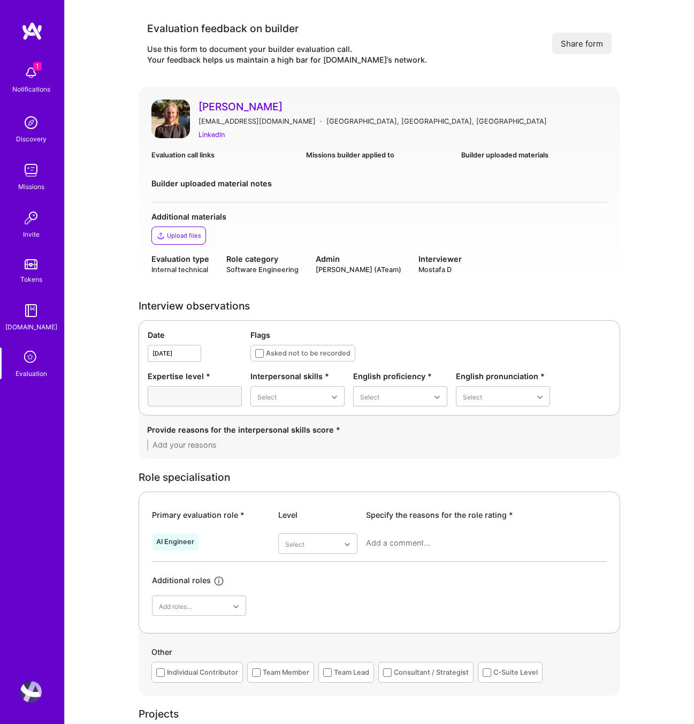
scroll to position [199, 0]
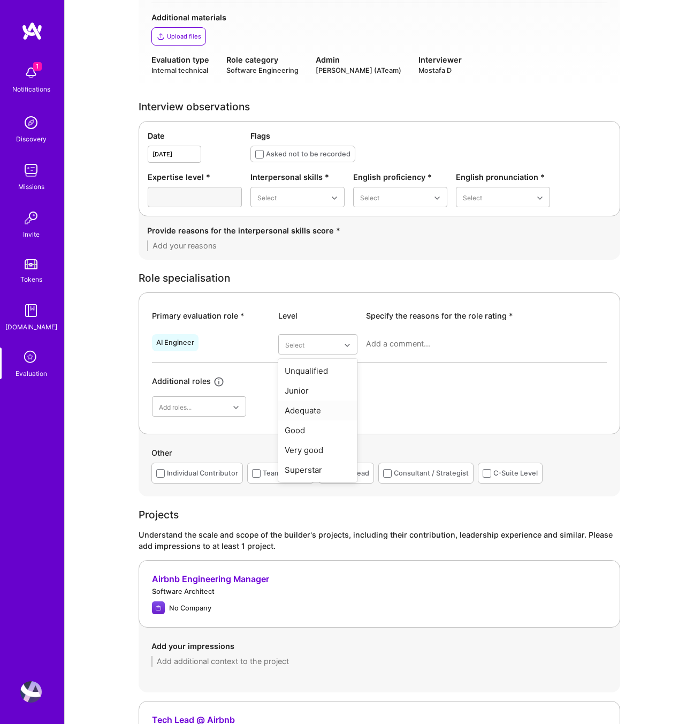
click at [303, 411] on div "Adequate" at bounding box center [317, 410] width 79 height 20
click at [288, 305] on div "Excellent" at bounding box center [297, 303] width 94 height 20
click at [392, 286] on div "Native or functionally native" at bounding box center [400, 288] width 94 height 31
click at [477, 279] on div "Excellent" at bounding box center [503, 283] width 94 height 20
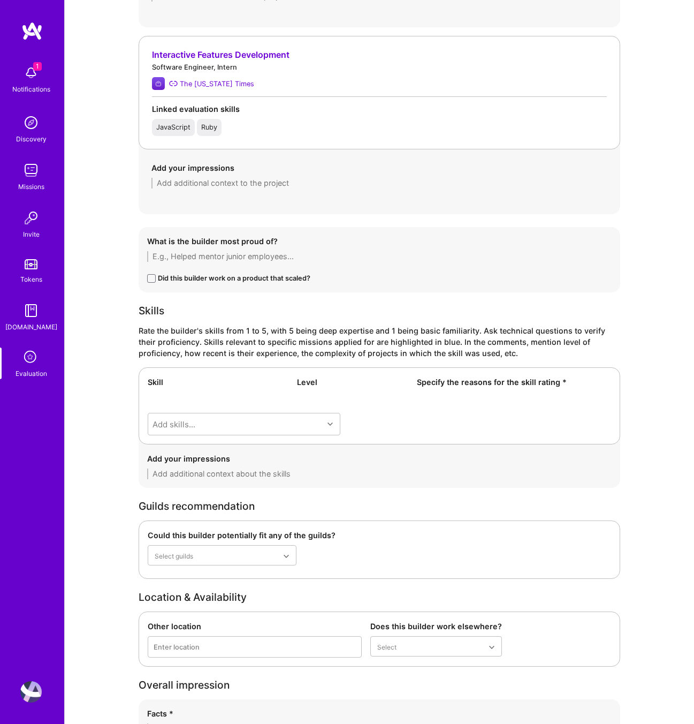
scroll to position [1638, 0]
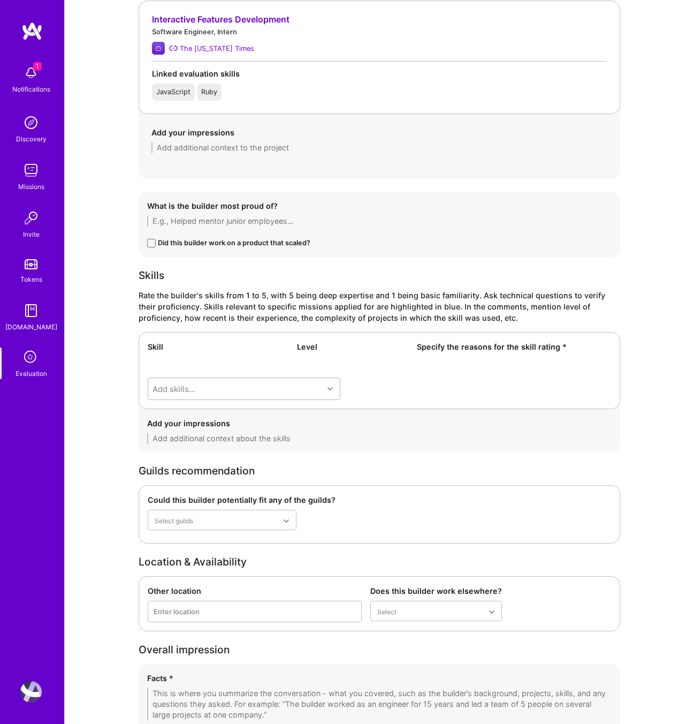
click at [279, 390] on div "Add skills..." at bounding box center [235, 388] width 175 height 21
type input "artif"
click at [250, 439] on div "Artificial Intelligence (AI)" at bounding box center [244, 435] width 180 height 11
checkbox input "true"
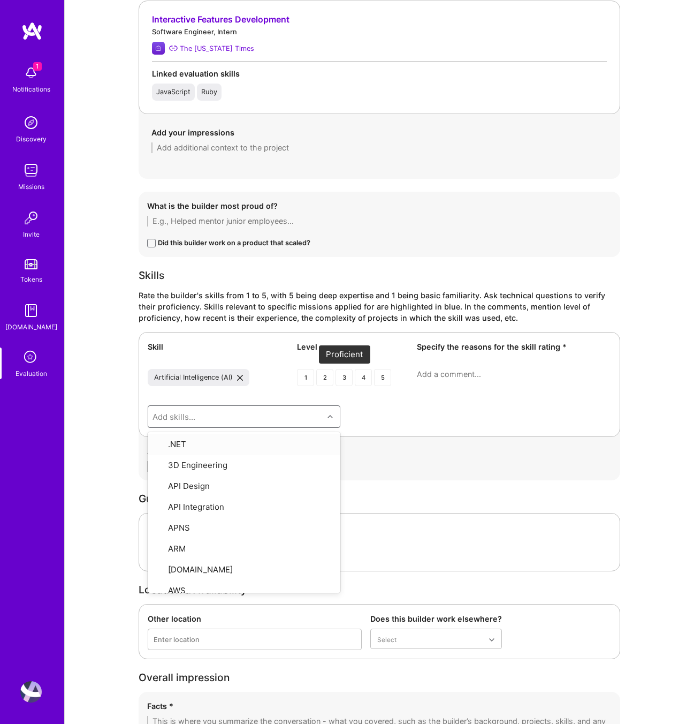
click at [347, 380] on div "3" at bounding box center [344, 377] width 17 height 17
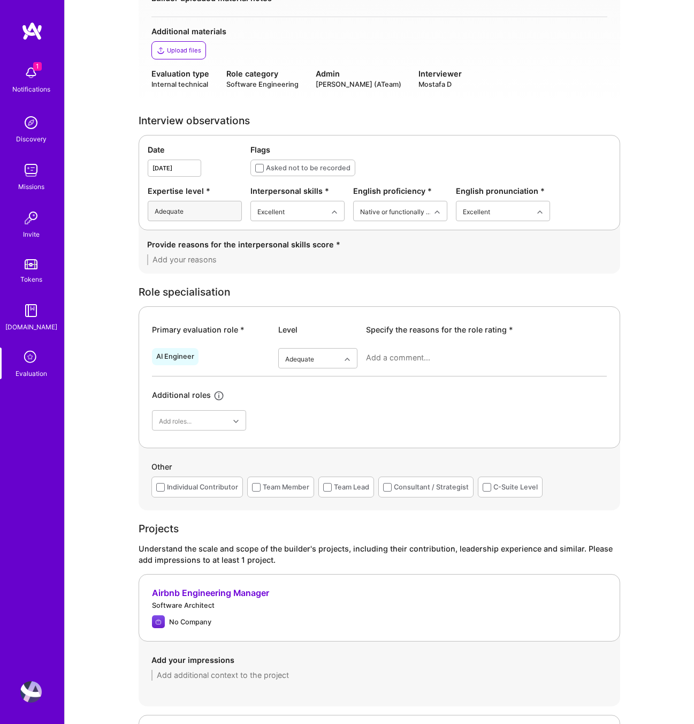
scroll to position [0, 0]
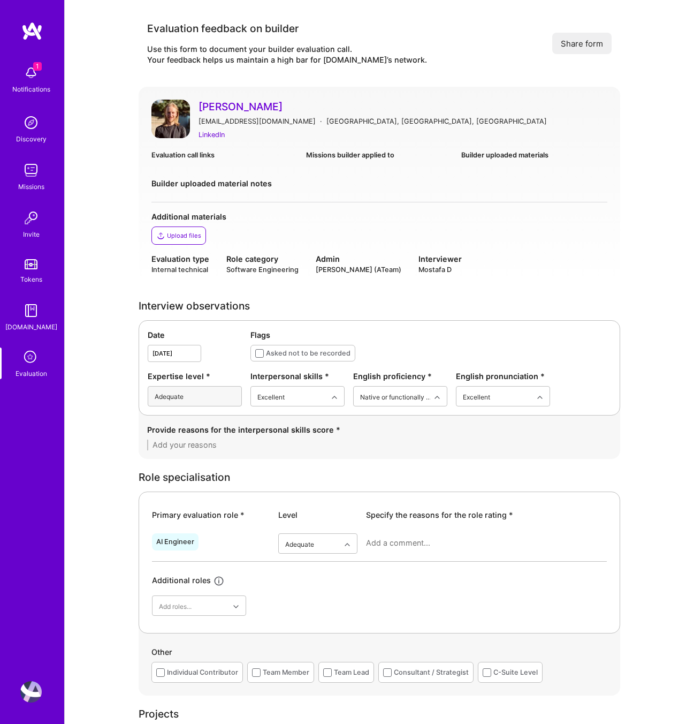
click at [258, 130] on div "LinkedIn" at bounding box center [403, 134] width 409 height 11
click at [179, 444] on textarea at bounding box center [379, 444] width 465 height 11
